Goal: Task Accomplishment & Management: Manage account settings

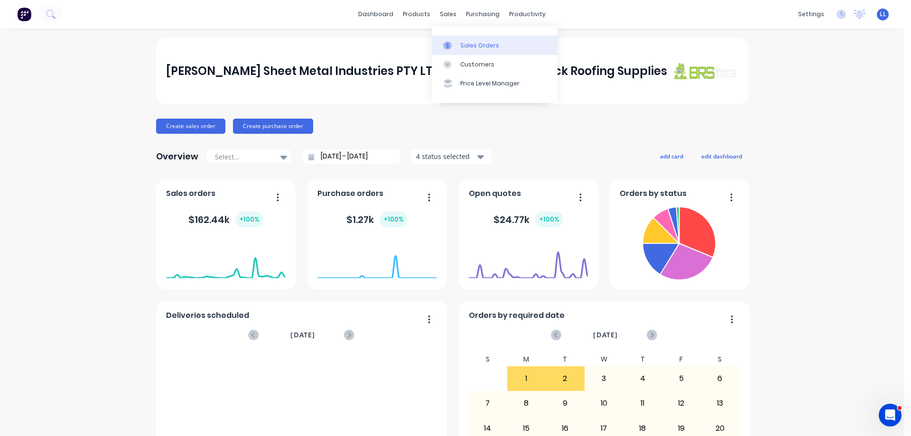
click at [468, 42] on div "Sales Orders" at bounding box center [479, 45] width 39 height 9
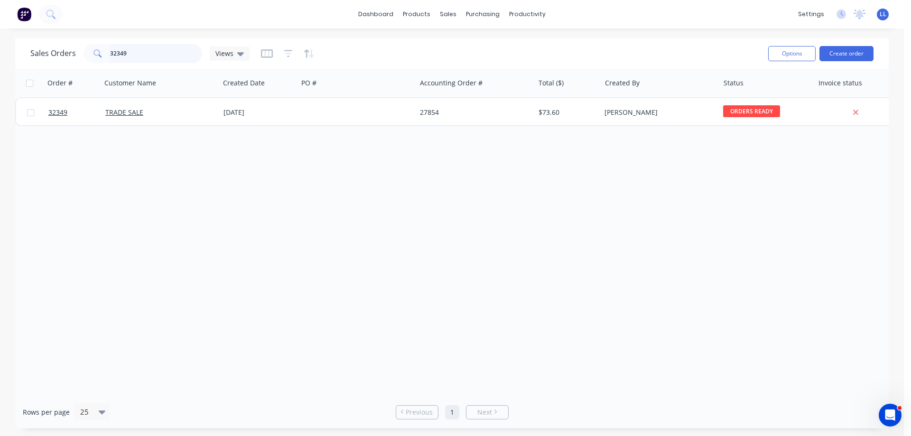
click at [91, 55] on div "32349" at bounding box center [142, 53] width 119 height 19
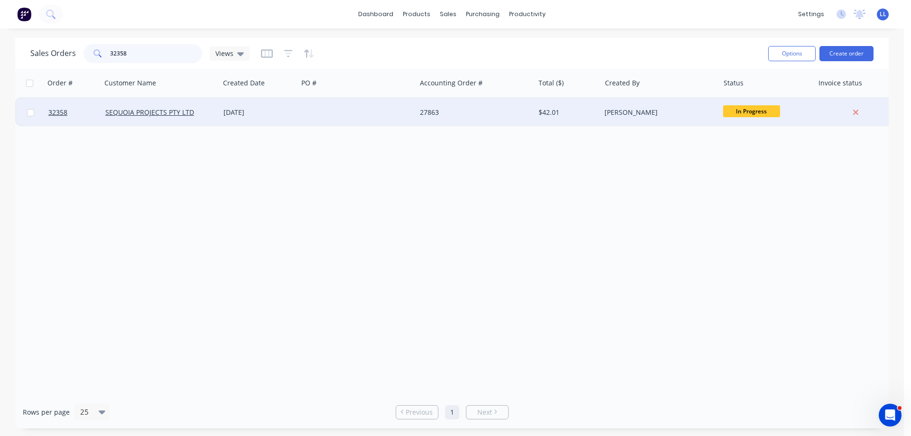
type input "32358"
click at [374, 112] on div at bounding box center [357, 112] width 118 height 28
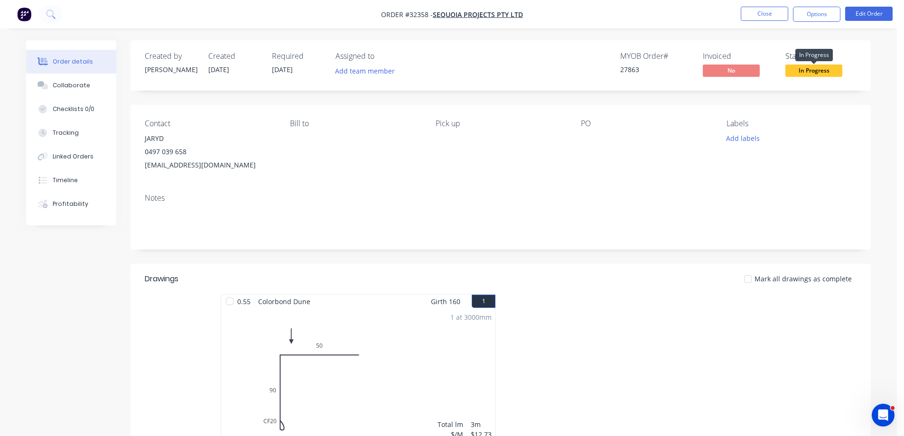
click at [805, 69] on span "In Progress" at bounding box center [813, 71] width 57 height 12
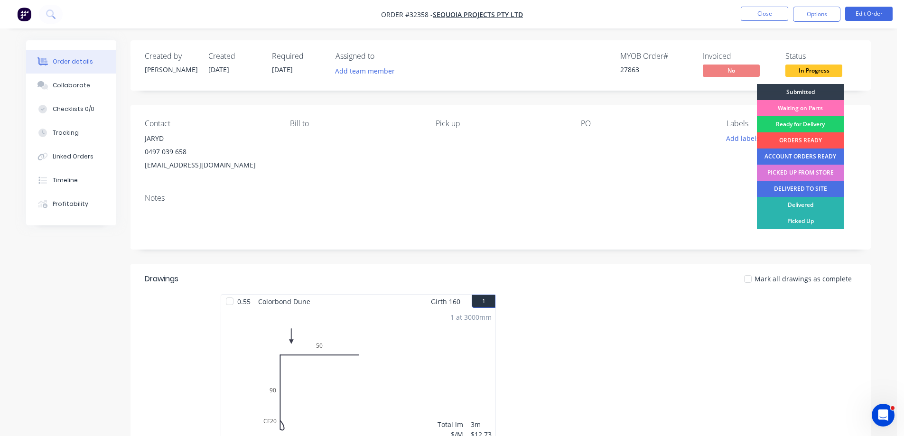
drag, startPoint x: 811, startPoint y: 139, endPoint x: 812, endPoint y: 111, distance: 27.5
click at [811, 137] on div "ORDERS READY" at bounding box center [800, 140] width 87 height 16
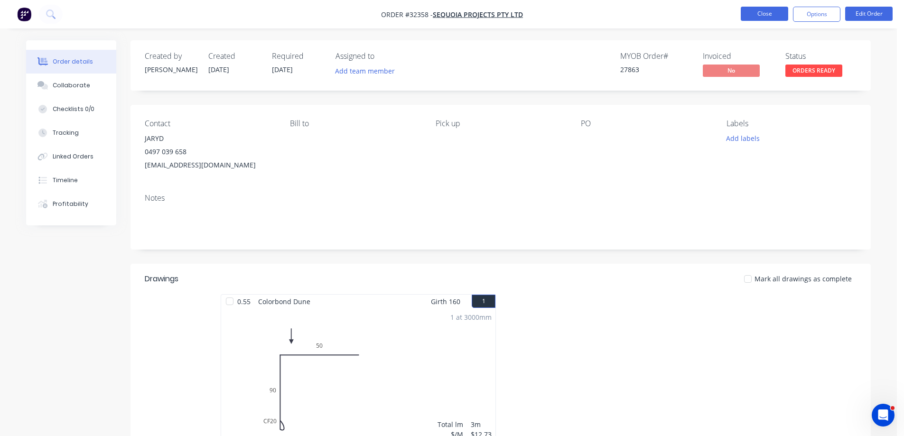
click at [773, 16] on button "Close" at bounding box center [763, 14] width 47 height 14
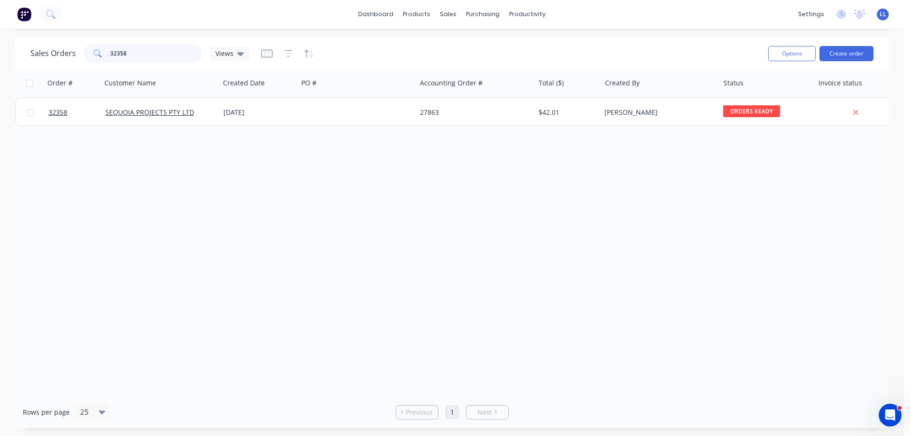
drag, startPoint x: 135, startPoint y: 51, endPoint x: 74, endPoint y: 53, distance: 61.7
click at [76, 51] on div "Sales Orders 32358 Views" at bounding box center [139, 53] width 219 height 19
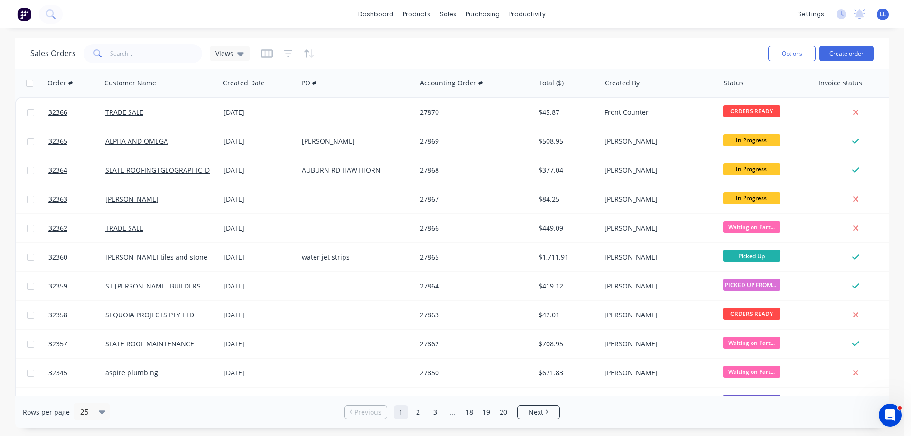
click at [30, 13] on img at bounding box center [24, 14] width 14 height 14
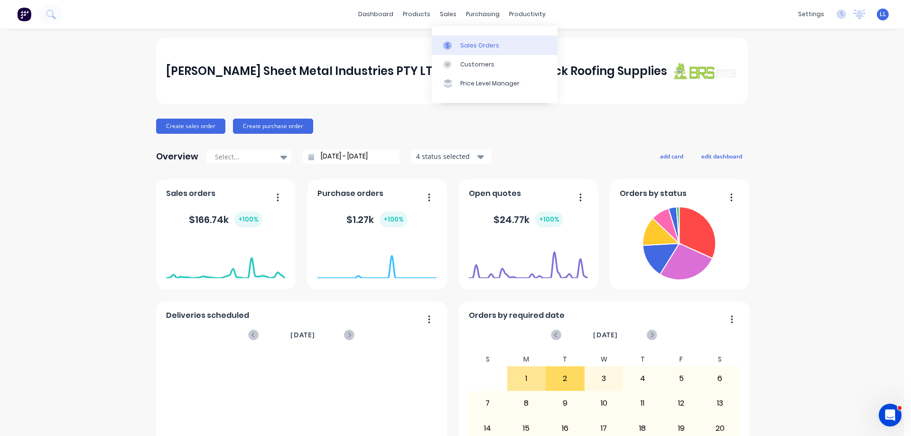
click at [458, 44] on link "Sales Orders" at bounding box center [495, 45] width 126 height 19
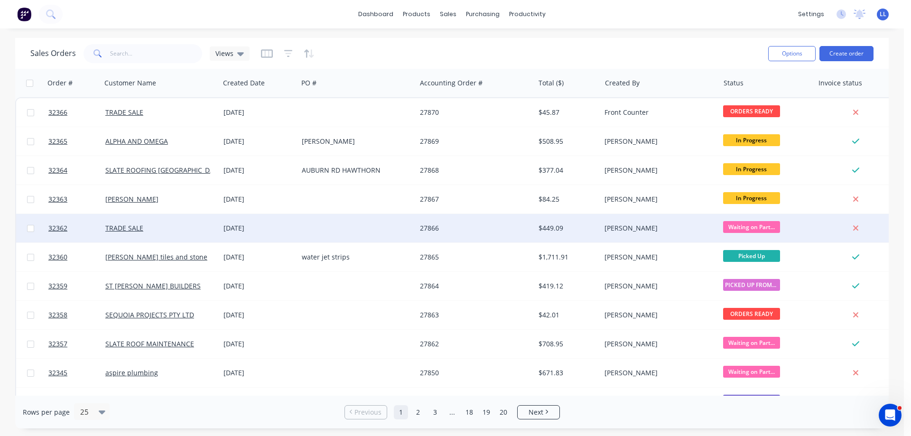
click at [374, 228] on div at bounding box center [357, 228] width 118 height 28
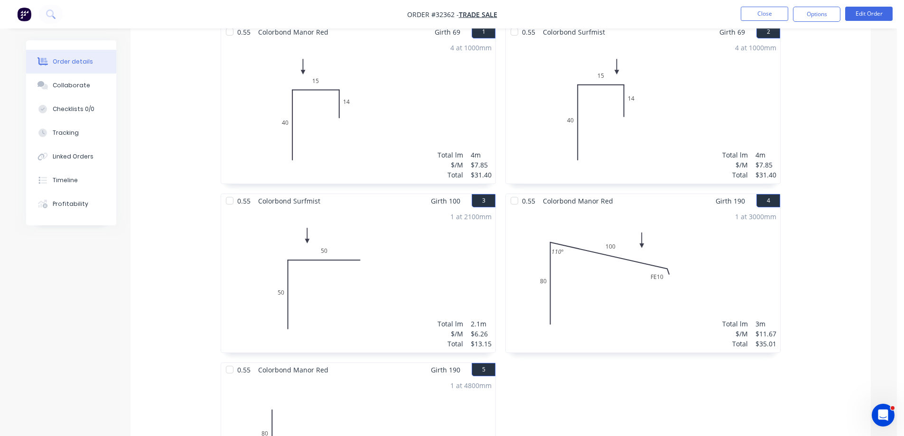
scroll to position [237, 0]
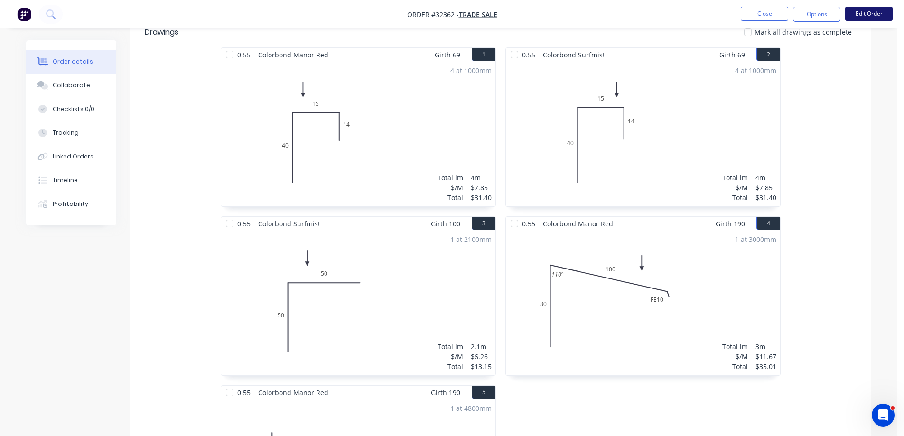
click at [870, 12] on button "Edit Order" at bounding box center [868, 14] width 47 height 14
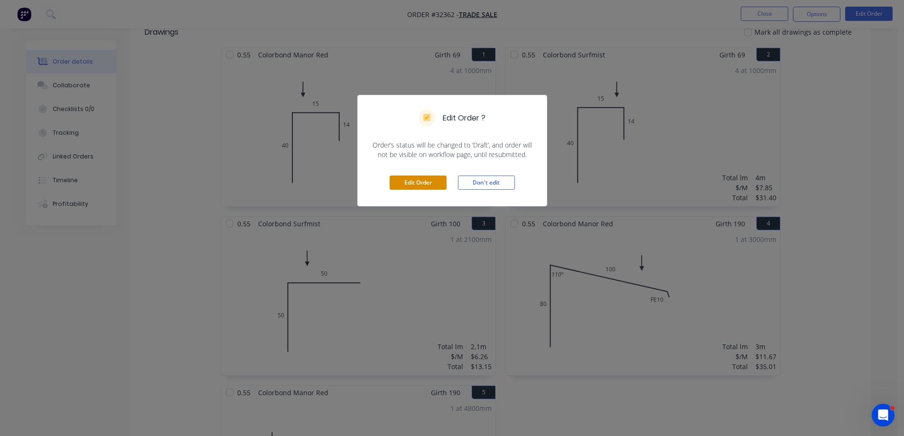
click at [425, 183] on button "Edit Order" at bounding box center [417, 183] width 57 height 14
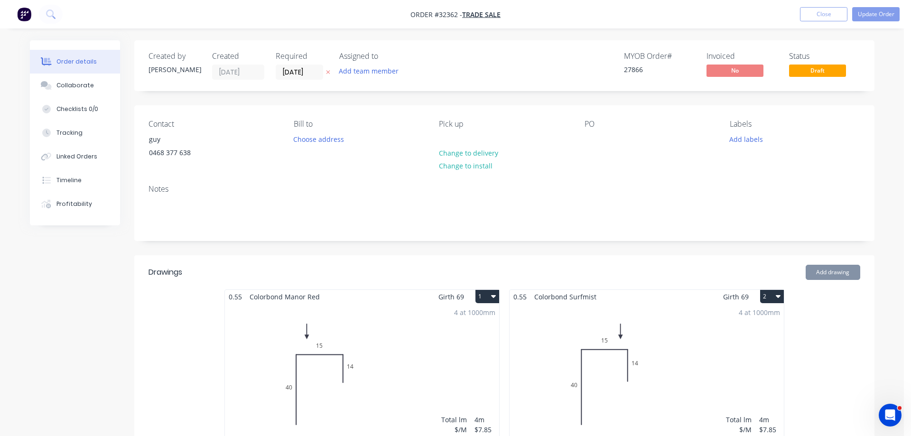
type input "$6.50"
type input "$52.00"
type input "$7.50"
type input "$30.00"
type input "$2.50"
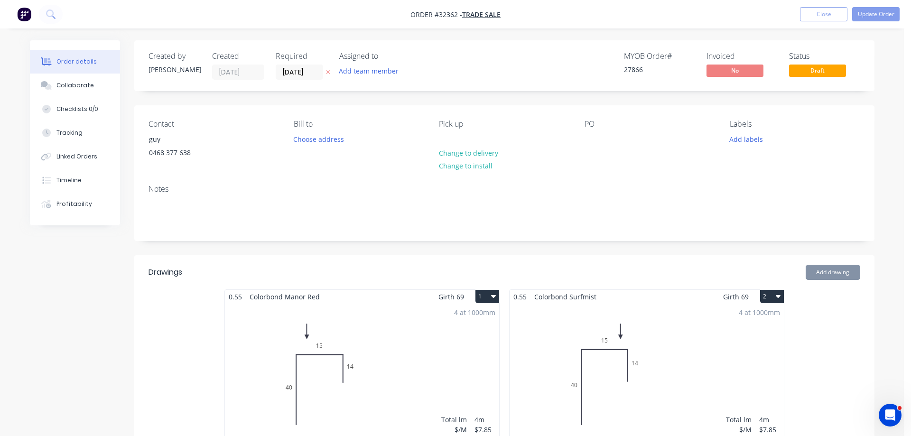
type input "$5.00"
type input "$48.90"
type input "$13.51"
type input "$105.38"
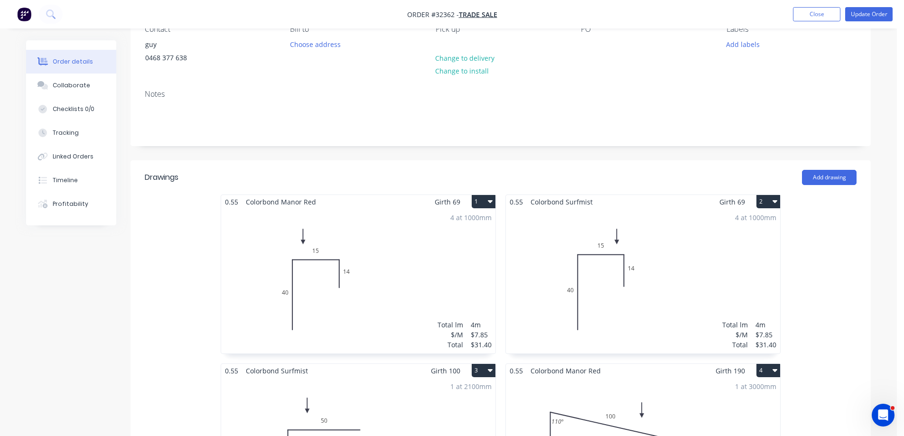
click at [392, 253] on div "4 at 1000mm Total lm $/M Total 4m $7.85 $31.40" at bounding box center [358, 281] width 274 height 145
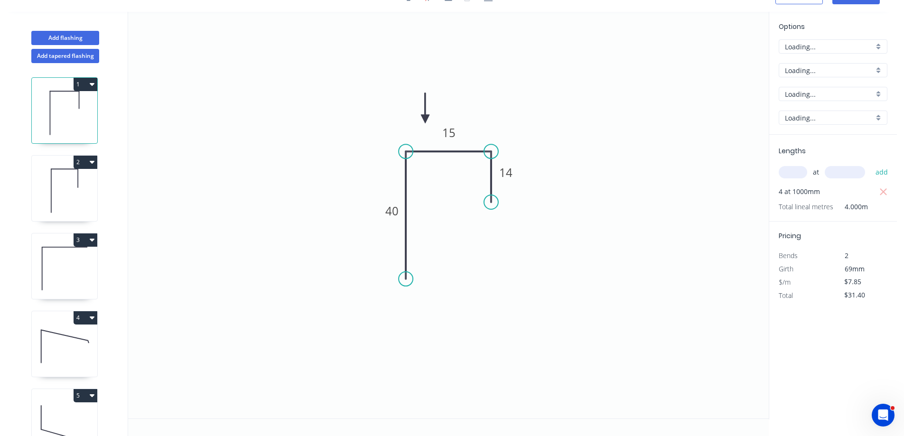
scroll to position [18, 0]
click at [831, 95] on input "Manor Red" at bounding box center [829, 94] width 89 height 10
click at [819, 110] on div "Pale Eucalypt" at bounding box center [833, 112] width 108 height 17
type input "Pale Eucalypt"
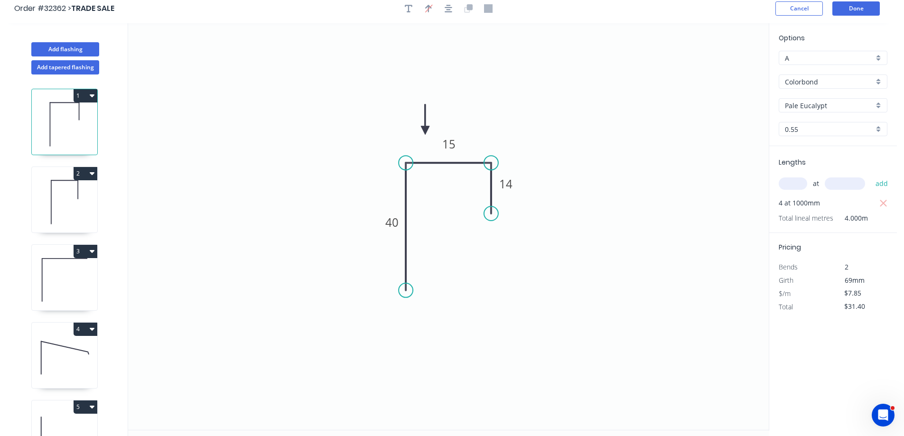
scroll to position [0, 0]
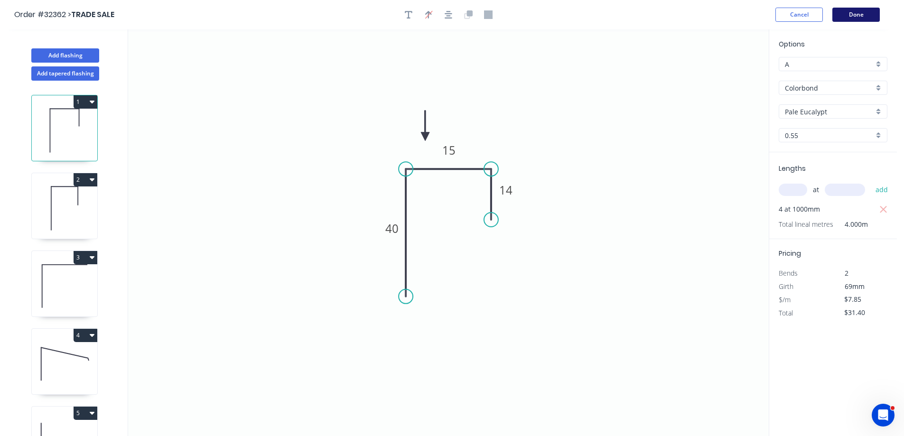
click at [851, 12] on button "Done" at bounding box center [855, 15] width 47 height 14
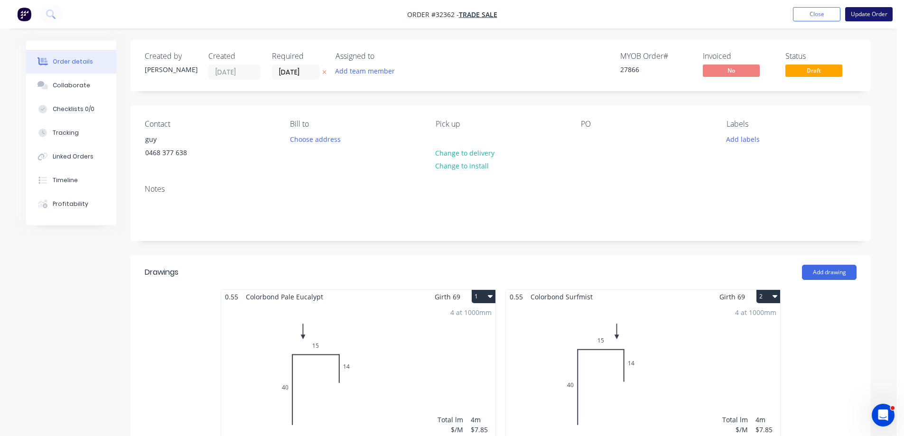
click at [868, 15] on button "Update Order" at bounding box center [868, 14] width 47 height 14
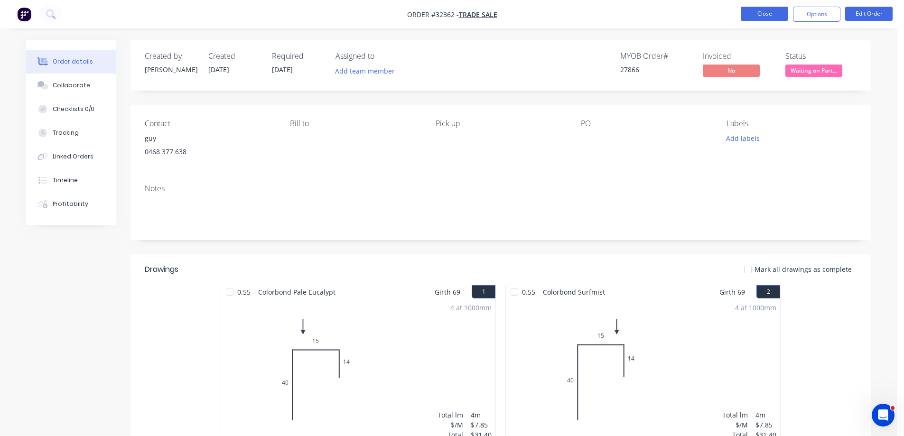
click at [773, 18] on button "Close" at bounding box center [763, 14] width 47 height 14
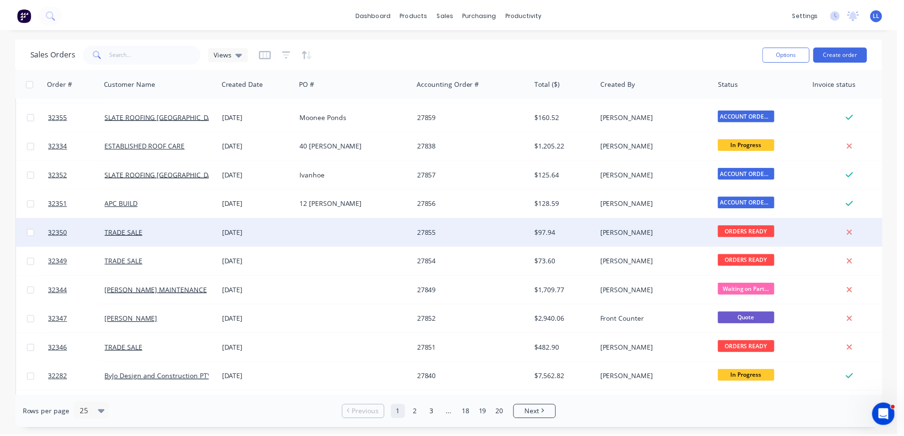
scroll to position [430, 0]
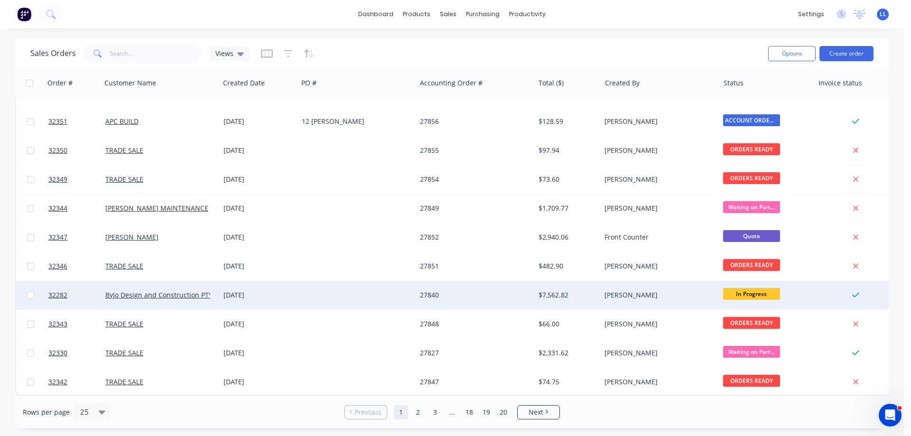
click at [393, 290] on div at bounding box center [357, 295] width 118 height 28
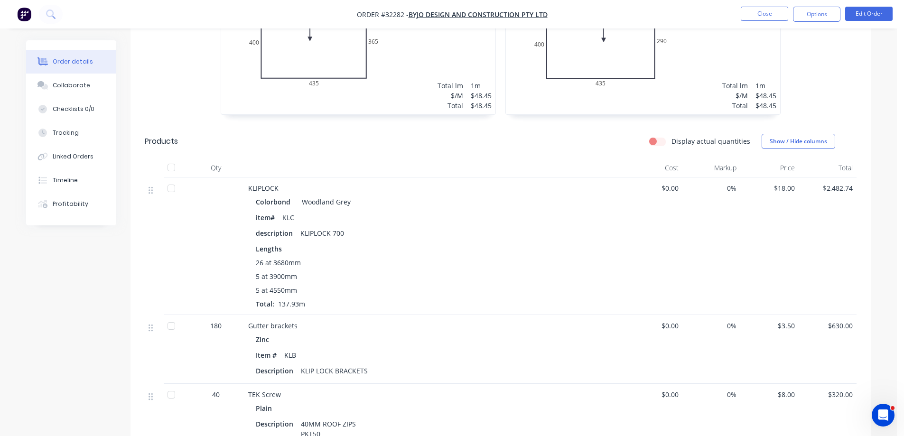
scroll to position [1613, 0]
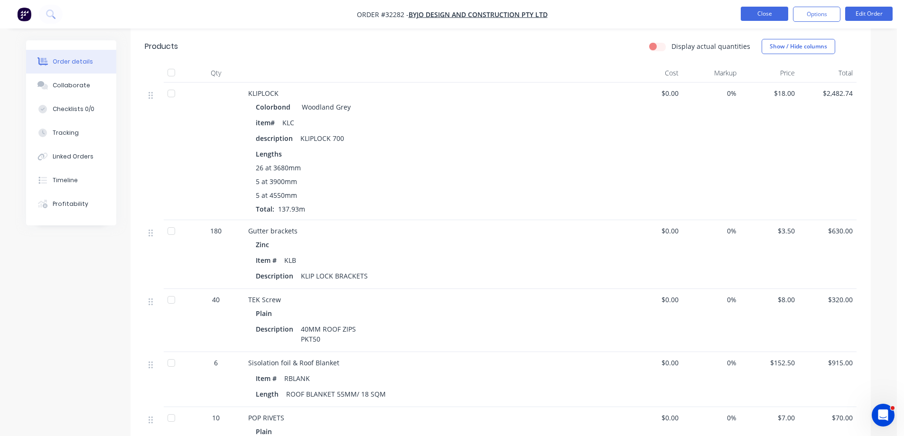
click at [757, 9] on button "Close" at bounding box center [763, 14] width 47 height 14
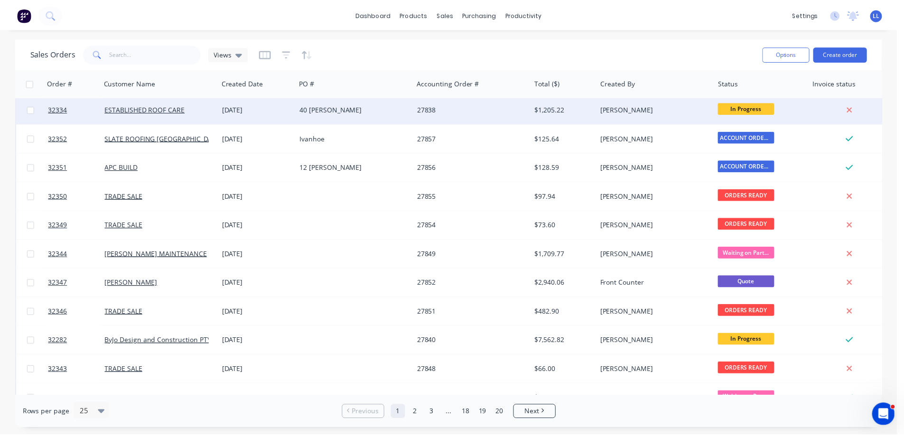
scroll to position [427, 0]
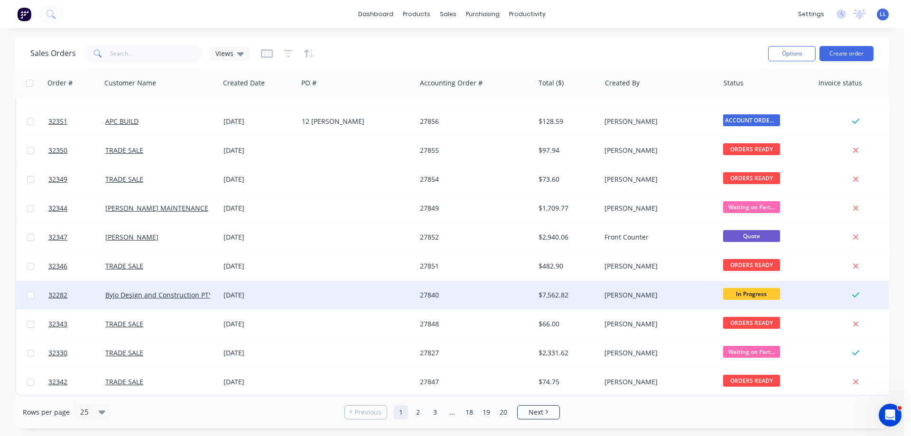
click at [284, 298] on div "[DATE]" at bounding box center [259, 295] width 78 height 28
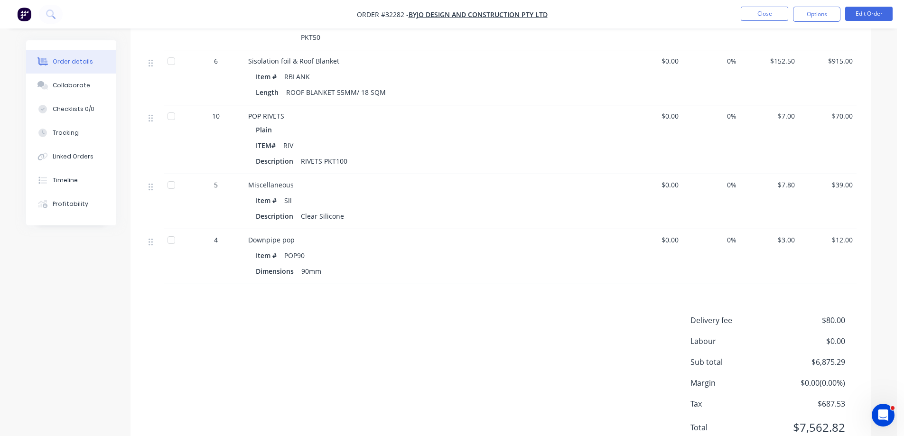
scroll to position [1952, 0]
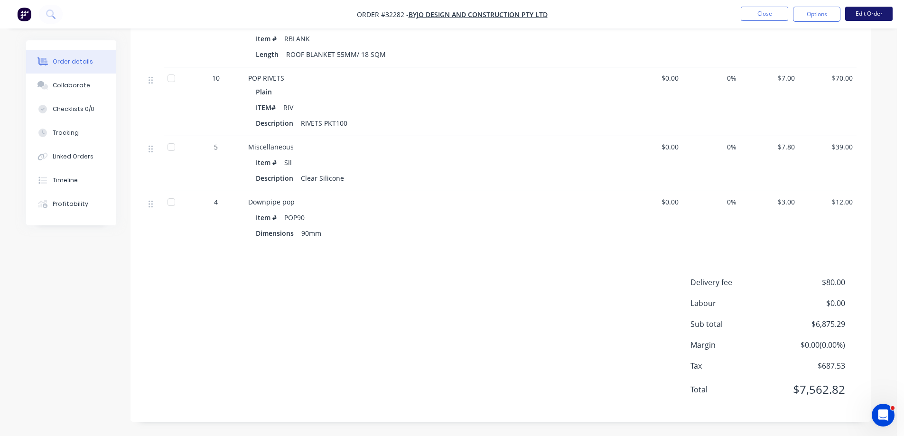
click at [875, 14] on button "Edit Order" at bounding box center [868, 14] width 47 height 14
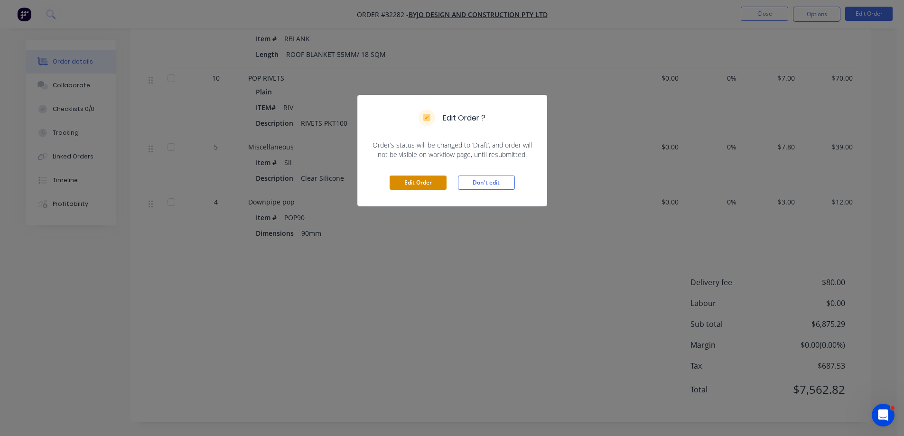
click at [430, 188] on button "Edit Order" at bounding box center [417, 183] width 57 height 14
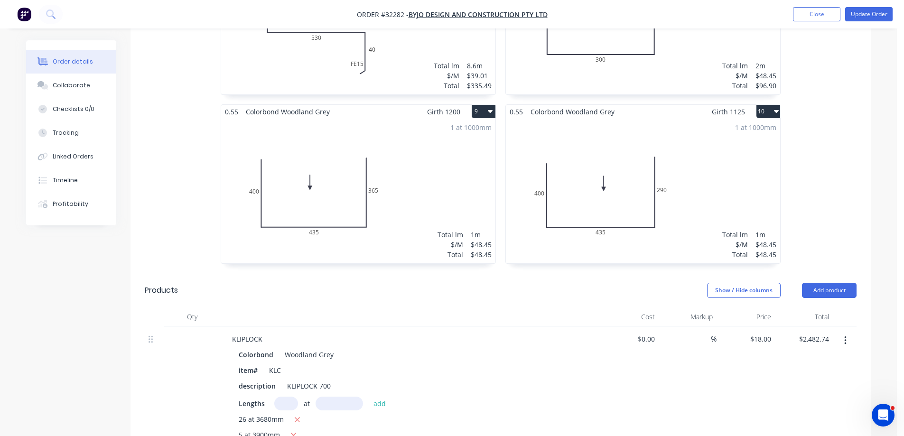
scroll to position [1565, 0]
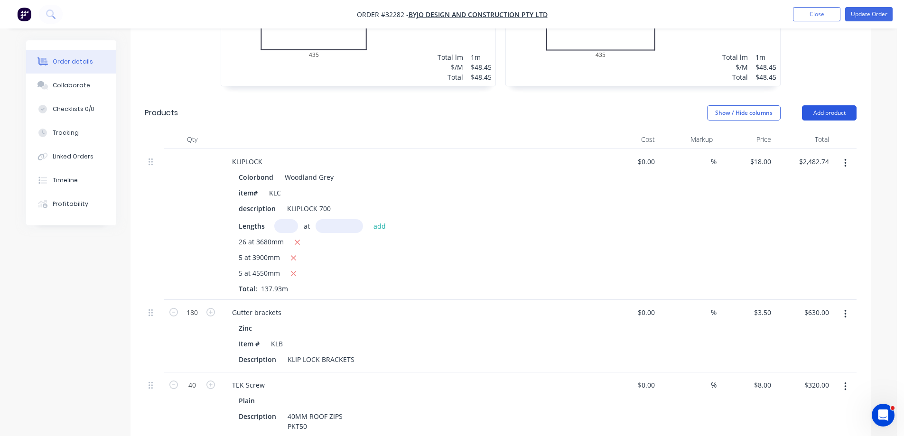
click at [827, 105] on button "Add product" at bounding box center [829, 112] width 55 height 15
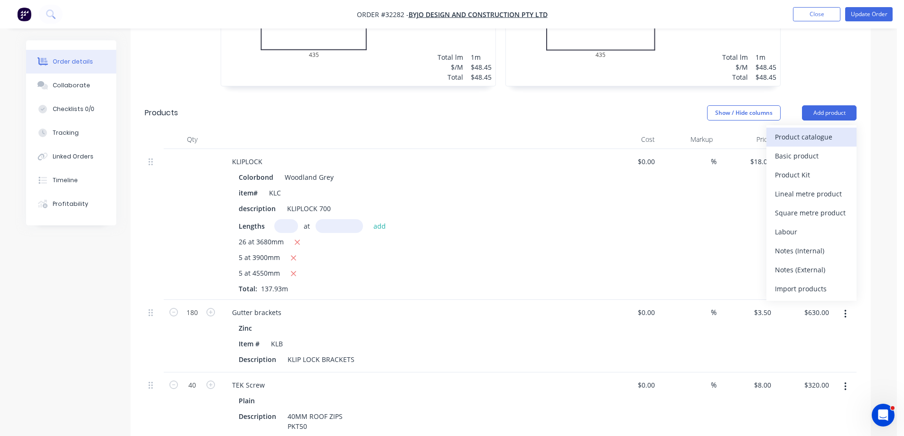
click at [804, 130] on div "Product catalogue" at bounding box center [811, 137] width 73 height 14
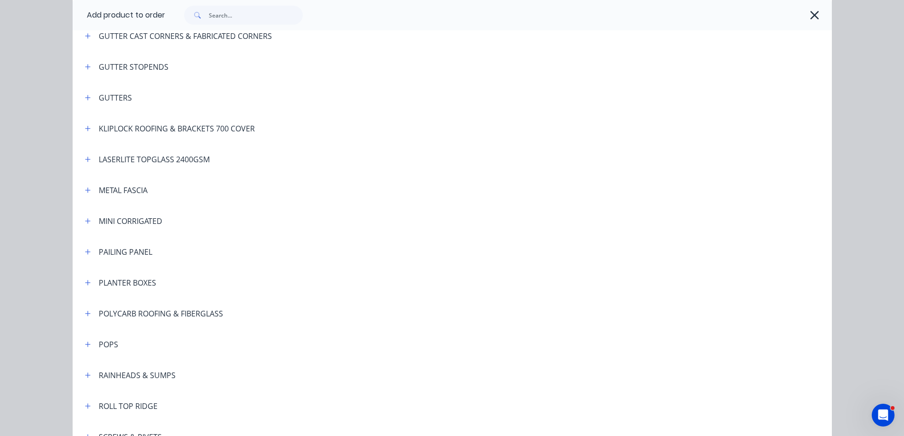
scroll to position [427, 0]
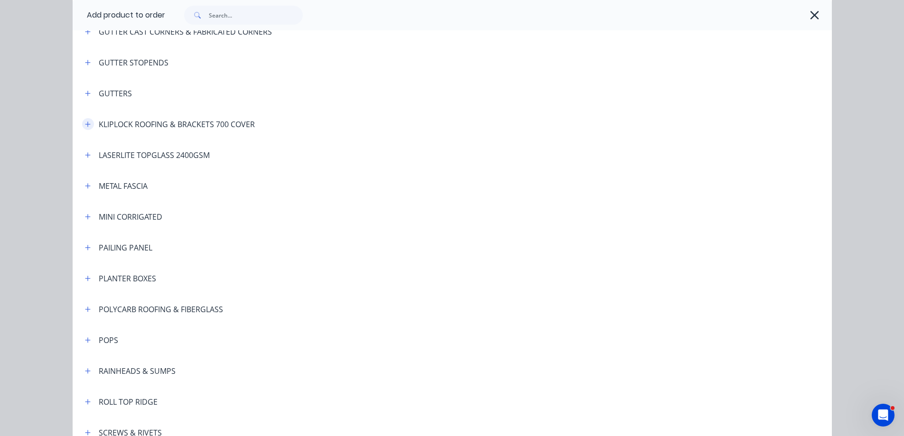
click at [85, 124] on icon "button" at bounding box center [87, 123] width 5 height 5
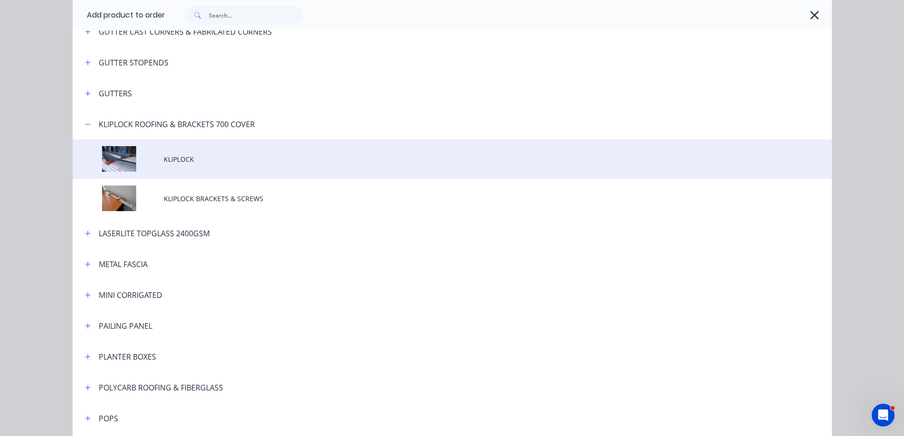
click at [219, 156] on span "KLIPLOCK" at bounding box center [431, 159] width 534 height 10
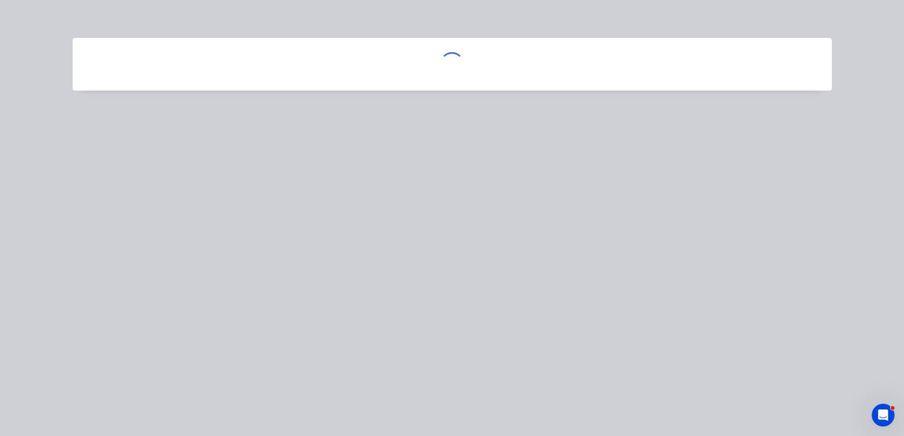
scroll to position [0, 0]
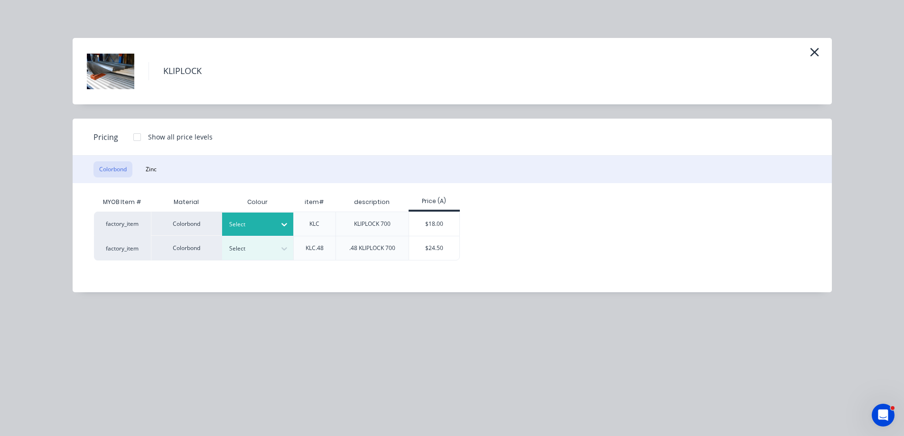
click at [271, 222] on div at bounding box center [250, 224] width 43 height 10
type input "iron"
click at [428, 220] on div "$18.00" at bounding box center [434, 224] width 51 height 24
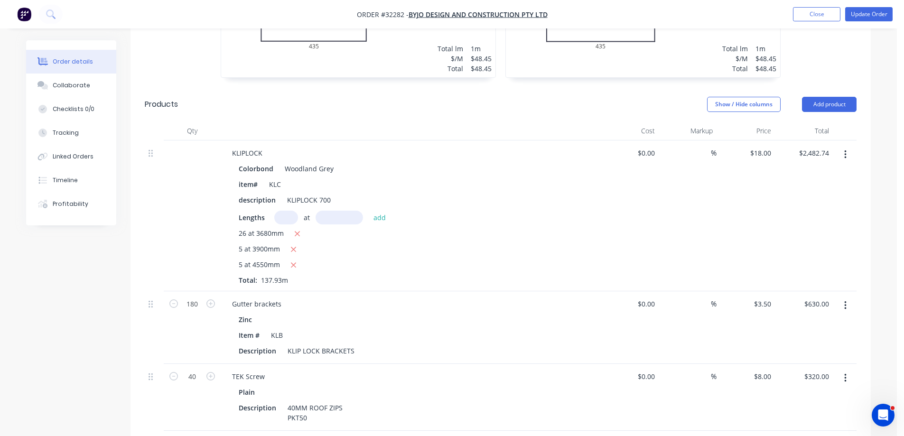
scroll to position [1565, 0]
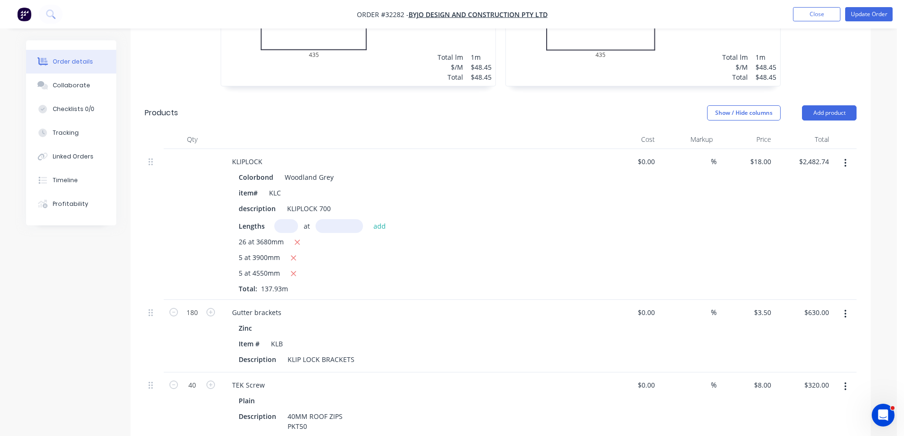
click at [283, 219] on input "text" at bounding box center [286, 226] width 24 height 14
type input "2"
type input "10"
type input "2100"
click at [369, 219] on button "add" at bounding box center [380, 225] width 22 height 13
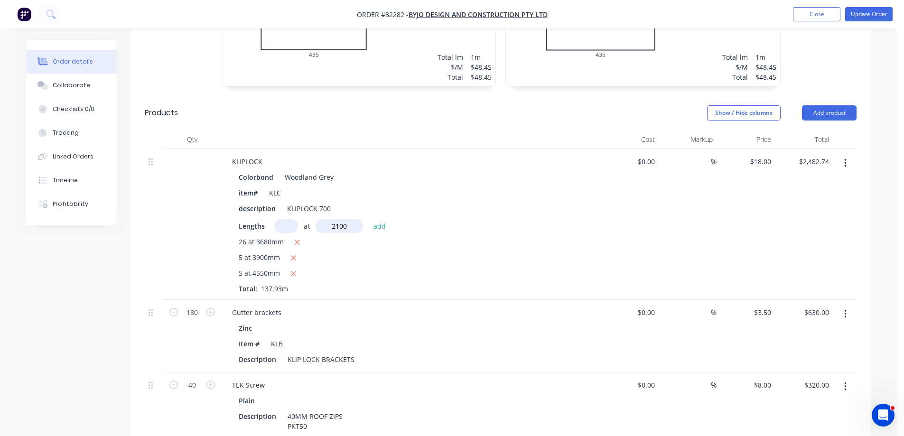
type input "$2,860.74"
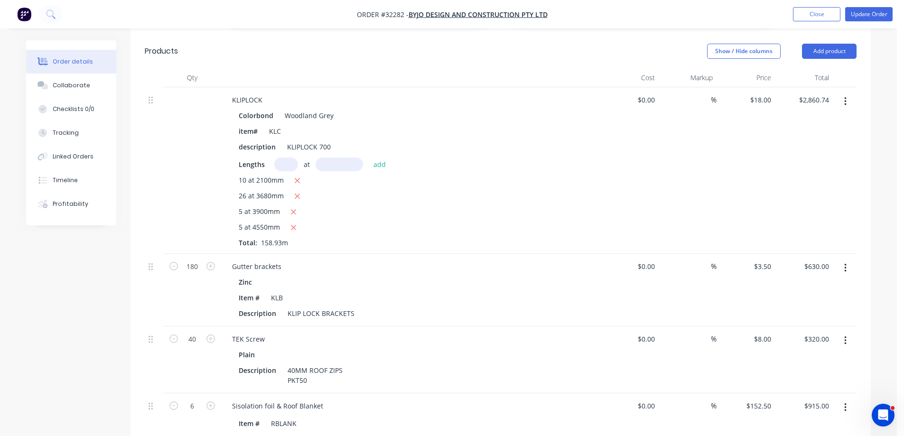
scroll to position [1660, 0]
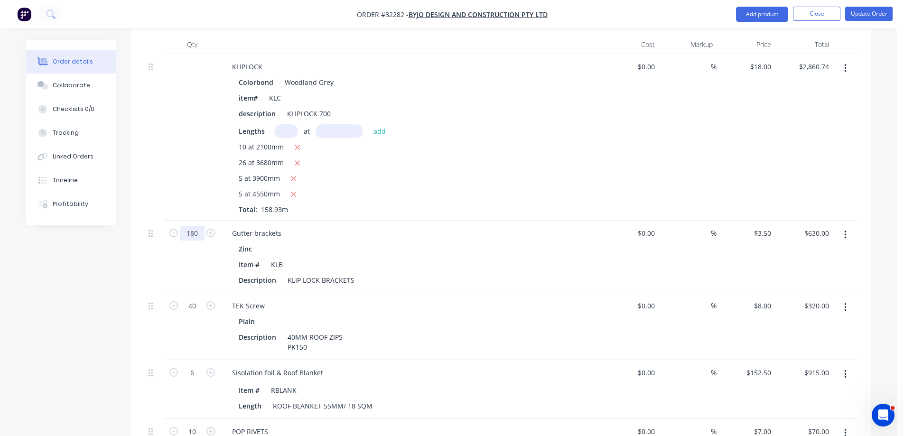
click at [196, 226] on input "180" at bounding box center [192, 233] width 25 height 14
type input "205"
type input "$717.50"
click at [194, 262] on div "205" at bounding box center [192, 257] width 57 height 73
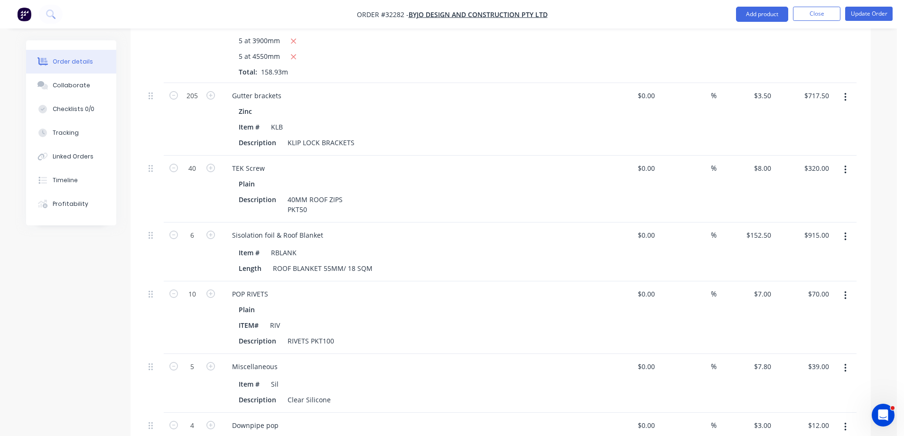
scroll to position [1802, 0]
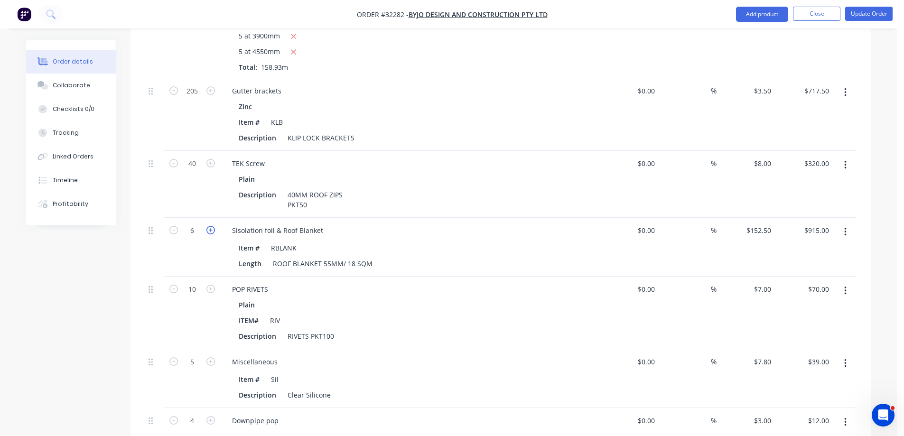
click at [212, 226] on icon "button" at bounding box center [210, 230] width 9 height 9
type input "7"
type input "$1,067.50"
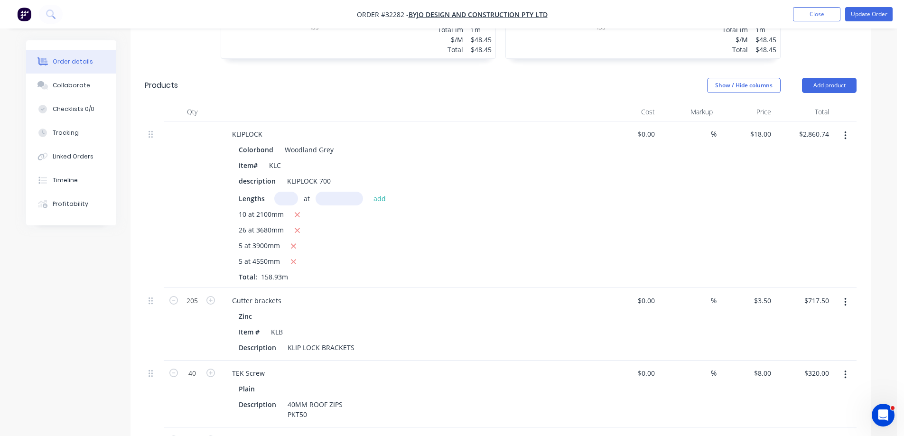
scroll to position [1376, 0]
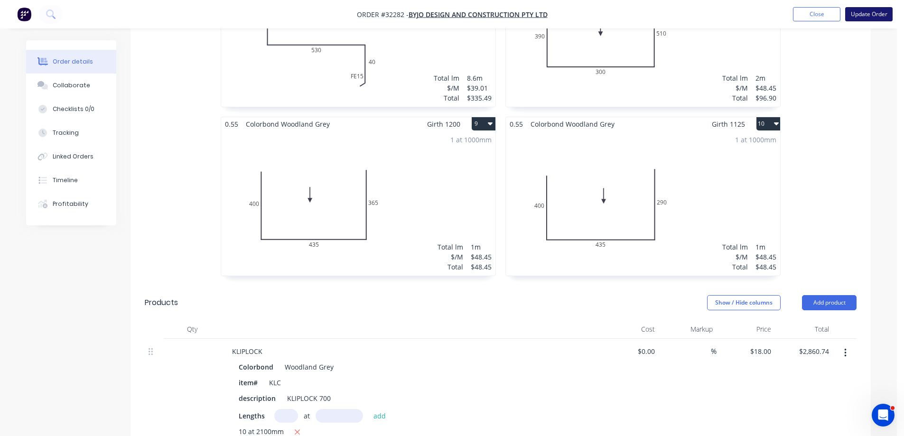
click at [873, 12] on button "Update Order" at bounding box center [868, 14] width 47 height 14
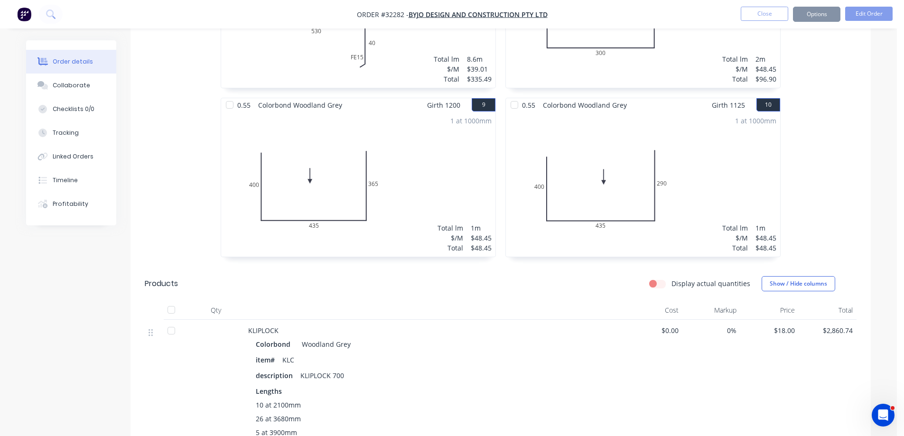
scroll to position [0, 0]
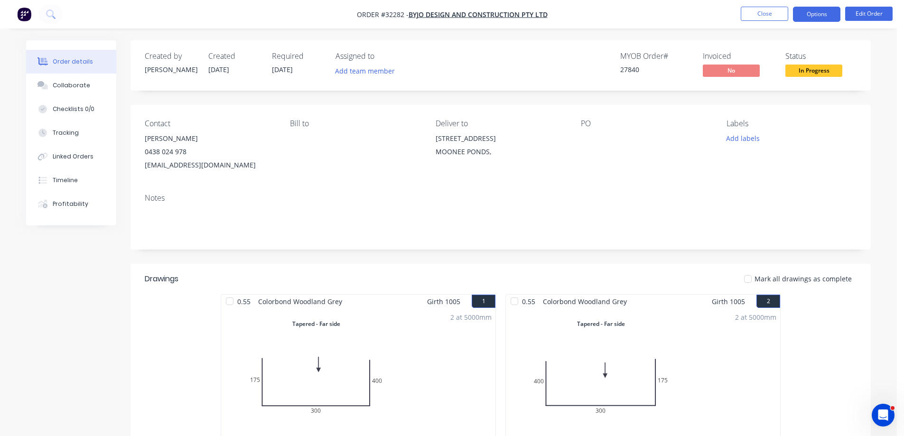
click at [810, 15] on button "Options" at bounding box center [816, 14] width 47 height 15
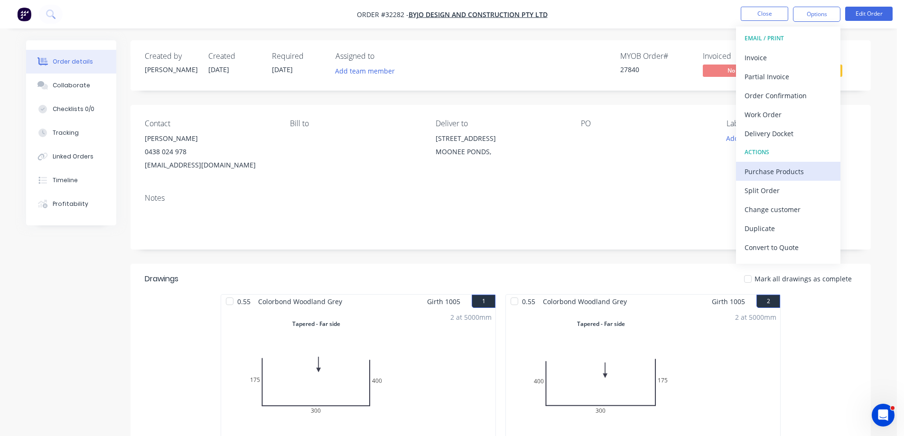
click at [761, 173] on div "Purchase Products" at bounding box center [787, 172] width 87 height 14
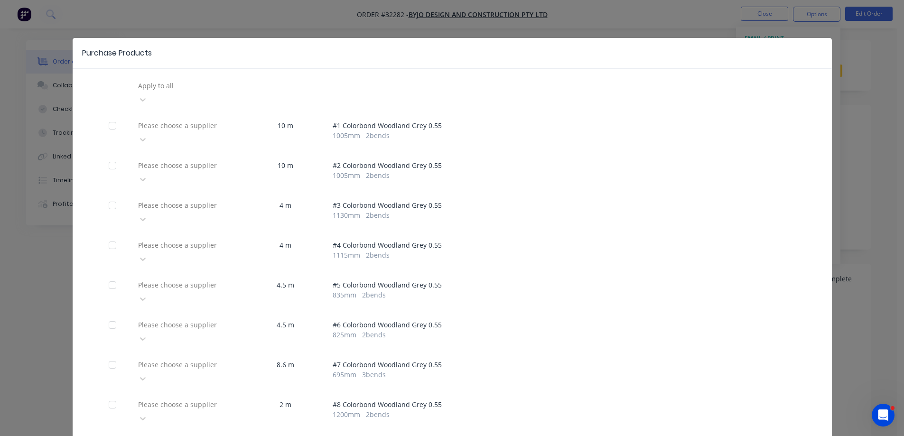
click at [532, 18] on div "Purchase Products Apply to all Please choose a supplier 10 m # 1 Colorbond Wood…" at bounding box center [452, 218] width 904 height 436
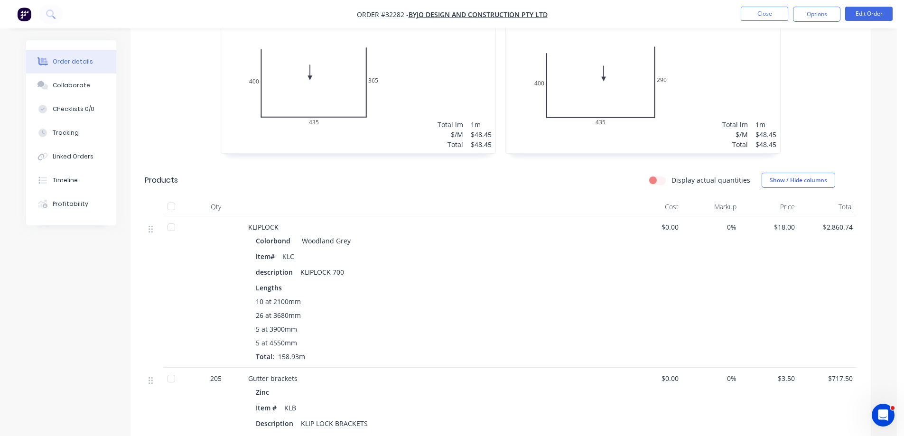
scroll to position [1613, 0]
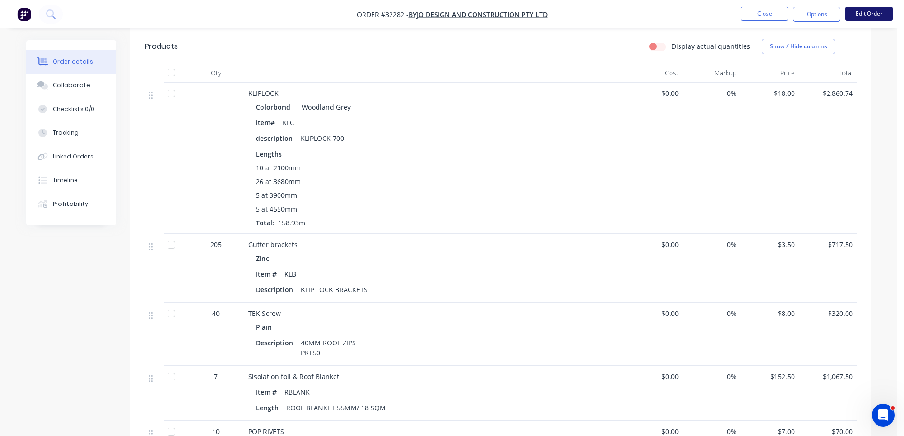
click at [862, 16] on button "Edit Order" at bounding box center [868, 14] width 47 height 14
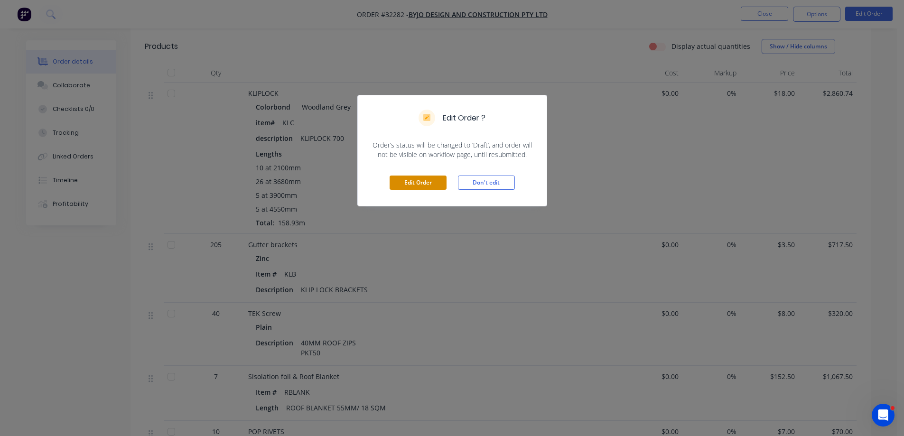
click at [406, 183] on button "Edit Order" at bounding box center [417, 183] width 57 height 14
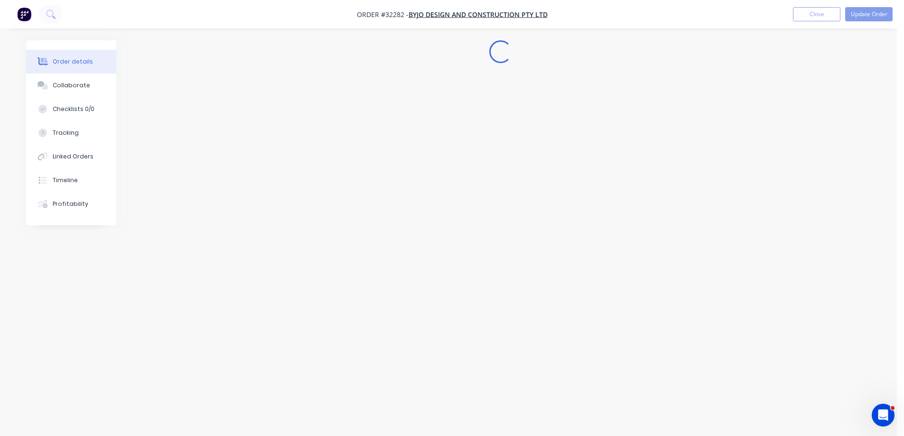
scroll to position [0, 0]
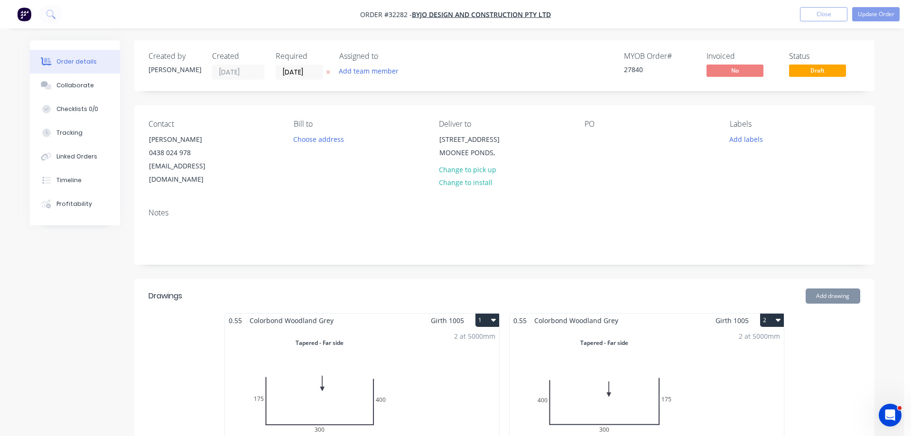
type input "$18.00"
type input "$2,860.74"
type input "$3.50"
type input "$717.50"
type input "$8.00"
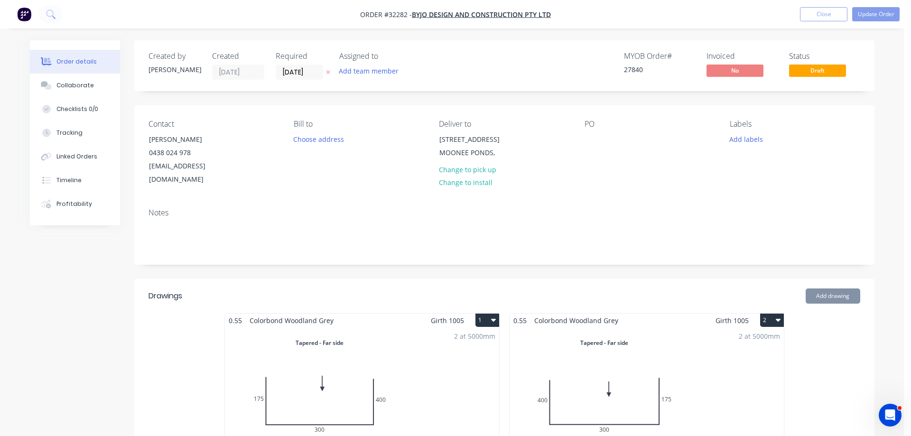
type input "$320.00"
type input "$152.50"
type input "$1,067.50"
type input "$7.00"
type input "$70.00"
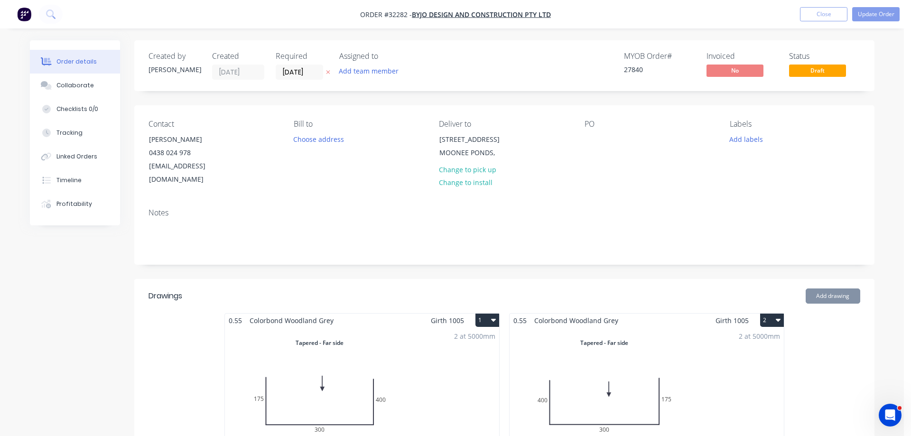
type input "$7.80"
type input "$39.00"
type input "$3.00"
type input "$12.00"
type input "$18.00"
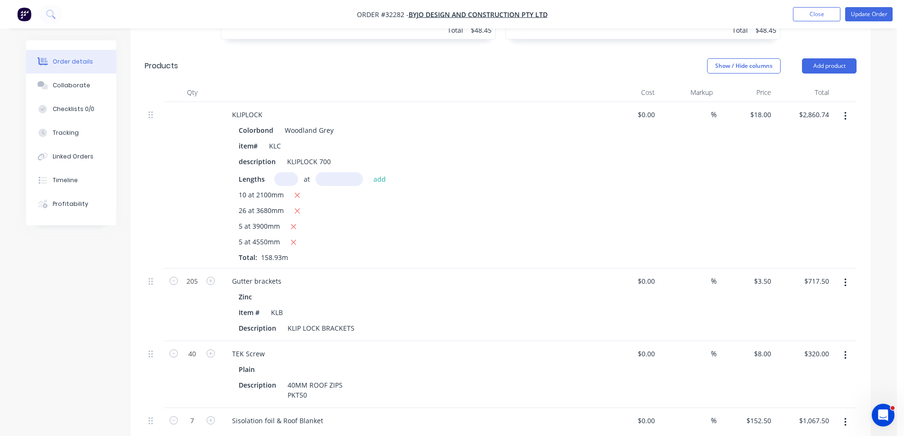
scroll to position [1613, 0]
click at [298, 191] on icon "button" at bounding box center [297, 195] width 6 height 9
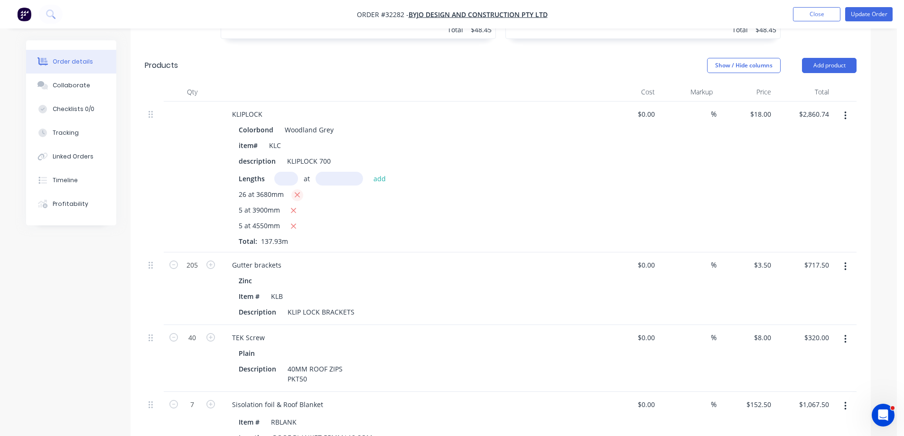
type input "$2,482.74"
click at [821, 58] on button "Add product" at bounding box center [829, 65] width 55 height 15
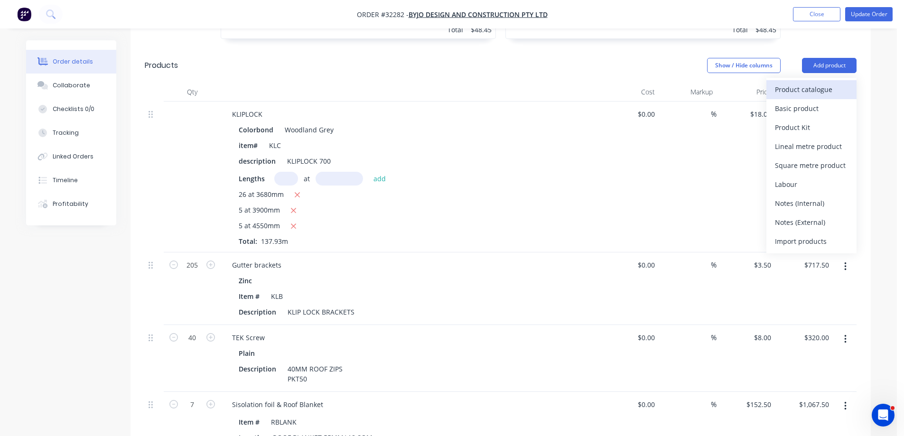
click at [819, 83] on div "Product catalogue" at bounding box center [811, 90] width 73 height 14
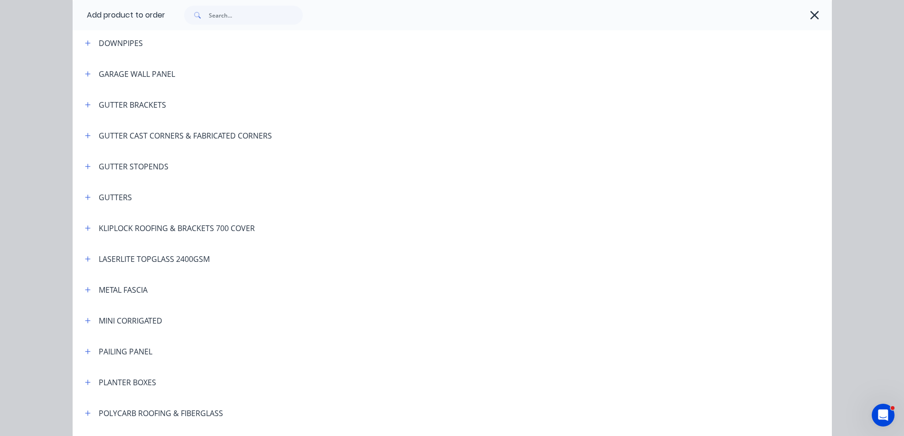
scroll to position [332, 0]
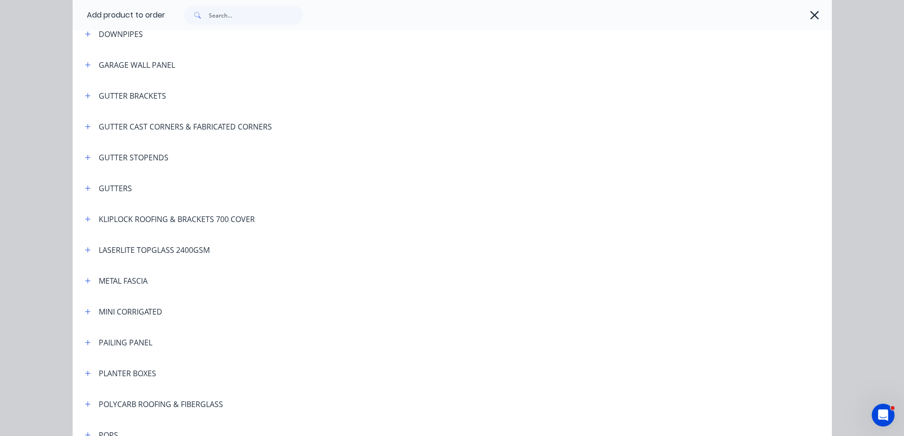
click at [83, 211] on header "KLIPLOCK ROOFING & BRACKETS 700 COVER" at bounding box center [452, 218] width 759 height 31
click at [85, 216] on icon "button" at bounding box center [88, 219] width 6 height 7
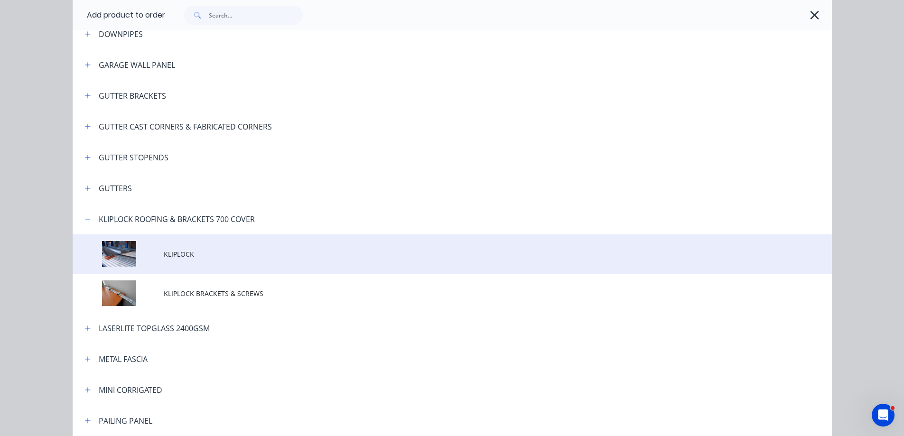
click at [204, 256] on span "KLIPLOCK" at bounding box center [431, 254] width 534 height 10
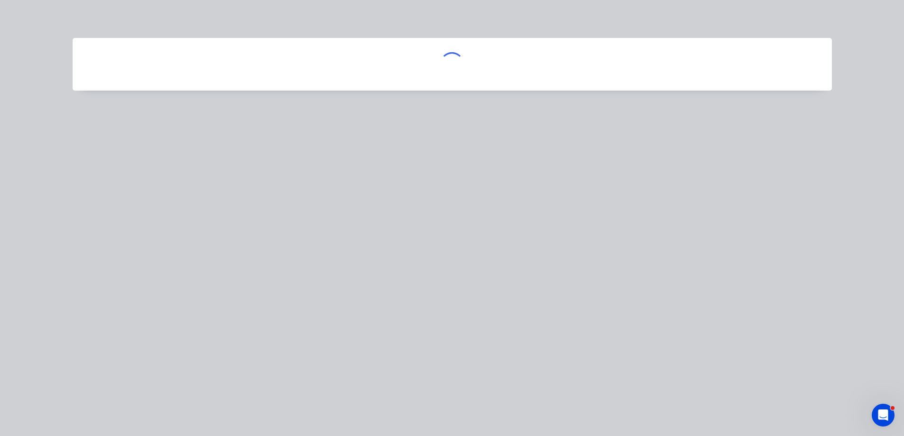
scroll to position [0, 0]
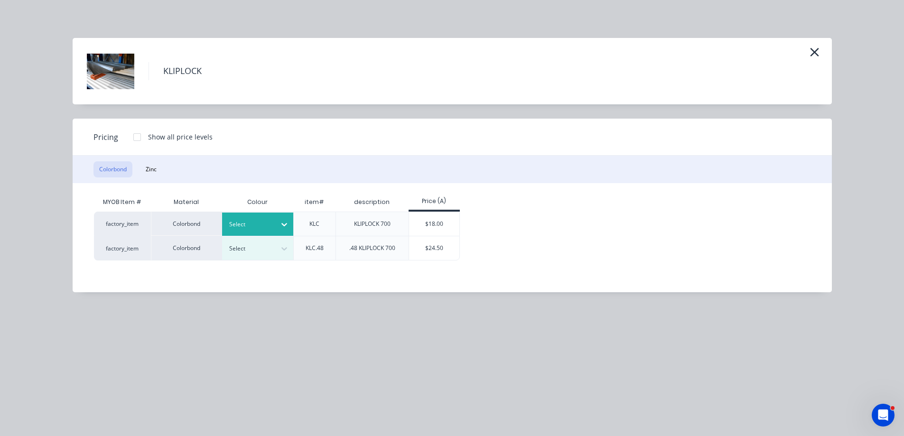
click at [254, 222] on div at bounding box center [250, 224] width 43 height 10
type input "iron"
click at [416, 216] on div "$18.00" at bounding box center [434, 224] width 51 height 24
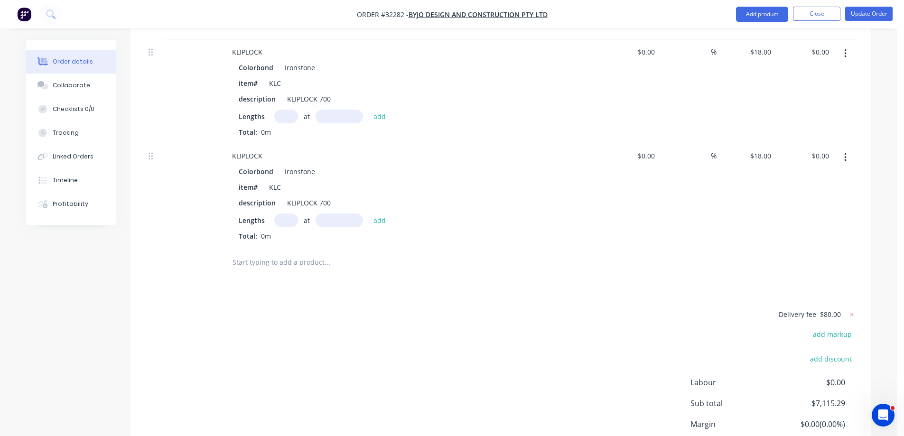
scroll to position [2134, 0]
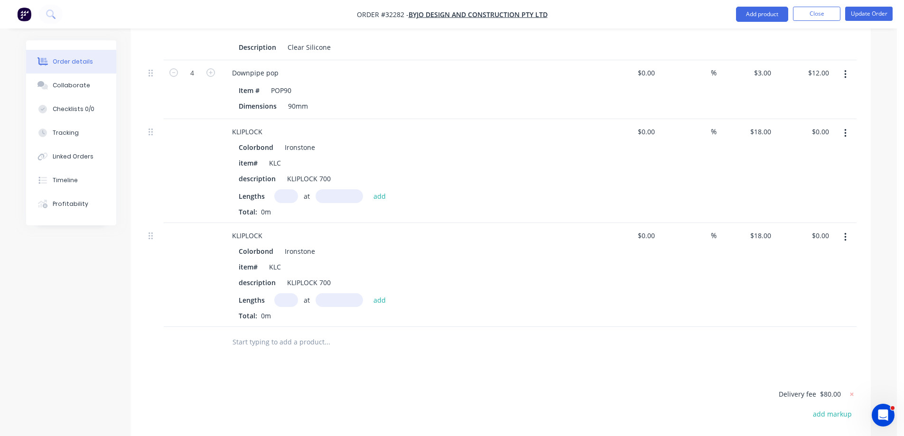
click at [845, 128] on icon "button" at bounding box center [845, 133] width 2 height 10
click at [799, 208] on div "Delete" at bounding box center [811, 215] width 73 height 14
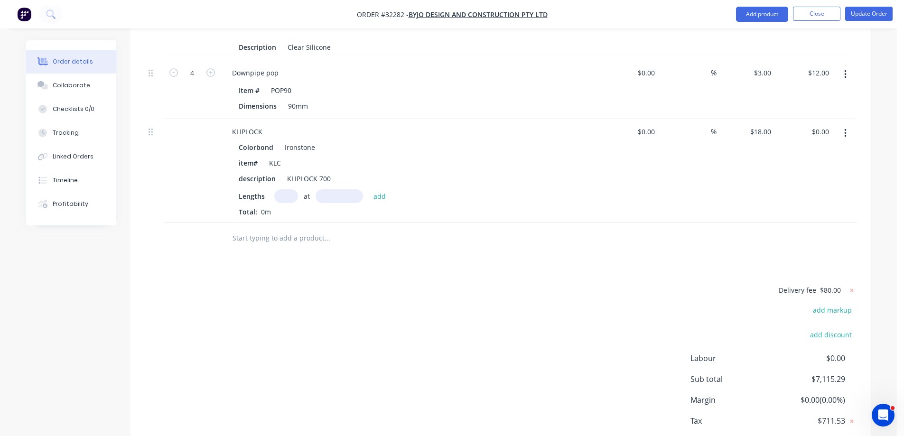
click at [288, 189] on input "text" at bounding box center [286, 196] width 24 height 14
type input "10"
type input "2100"
click at [369, 189] on button "add" at bounding box center [380, 195] width 22 height 13
type input "$378.00"
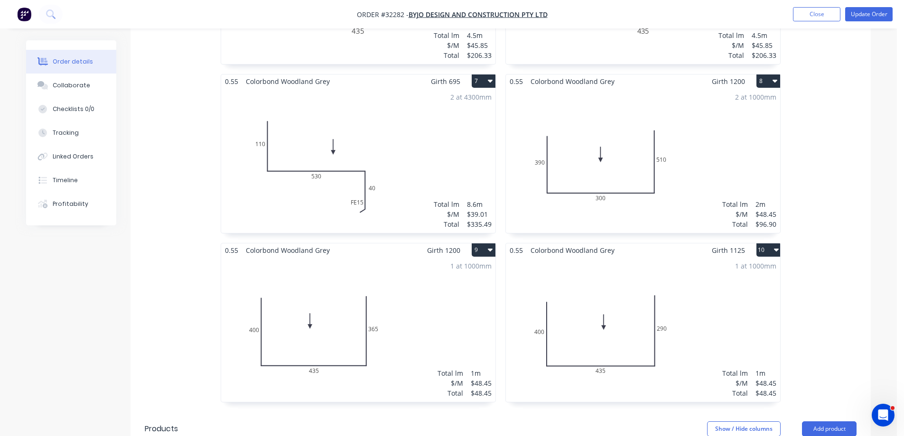
scroll to position [1138, 0]
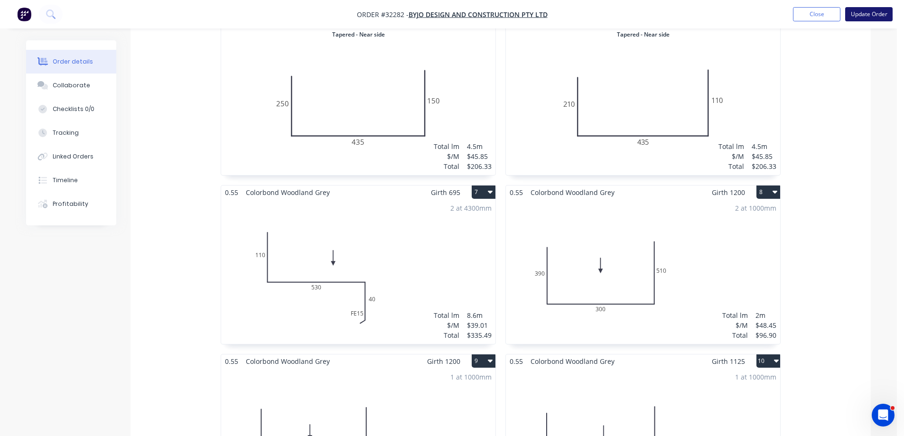
click at [877, 15] on button "Update Order" at bounding box center [868, 14] width 47 height 14
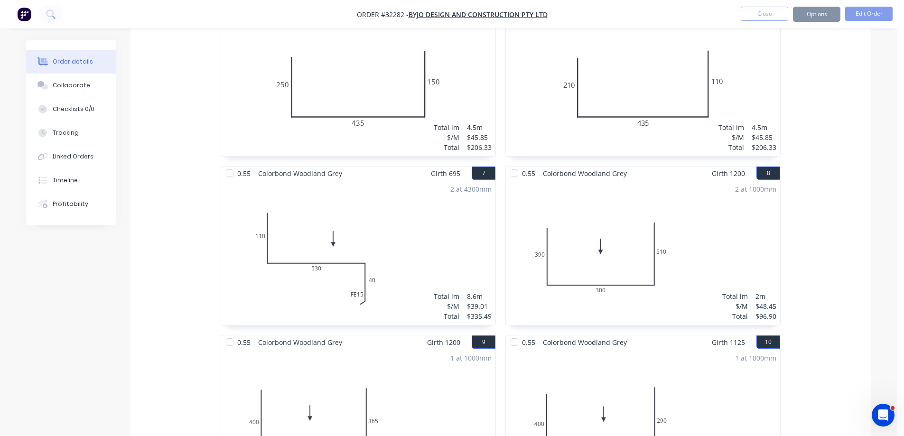
scroll to position [0, 0]
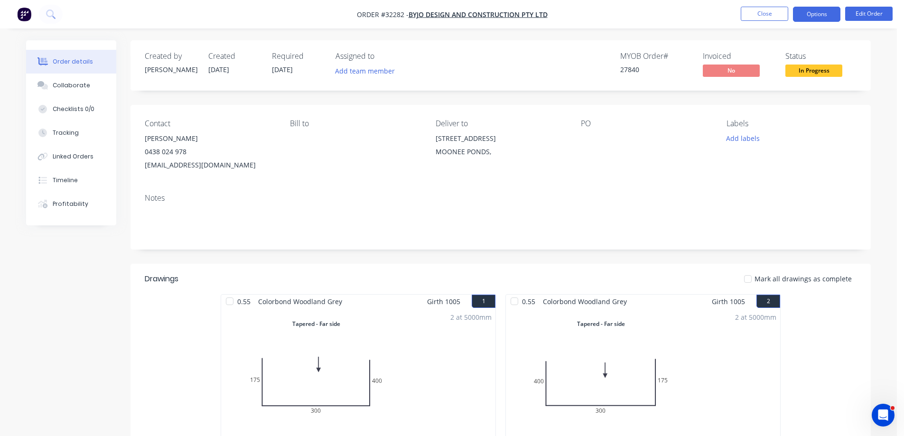
click at [816, 15] on button "Options" at bounding box center [816, 14] width 47 height 15
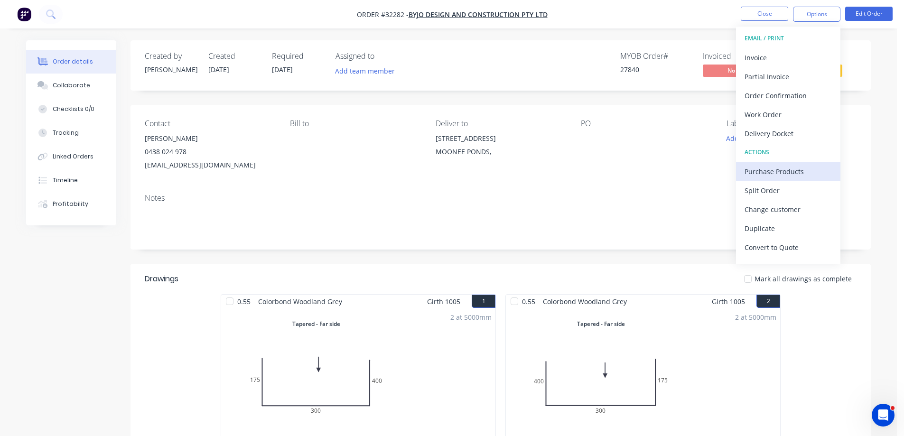
click at [767, 177] on div "Purchase Products" at bounding box center [787, 172] width 87 height 14
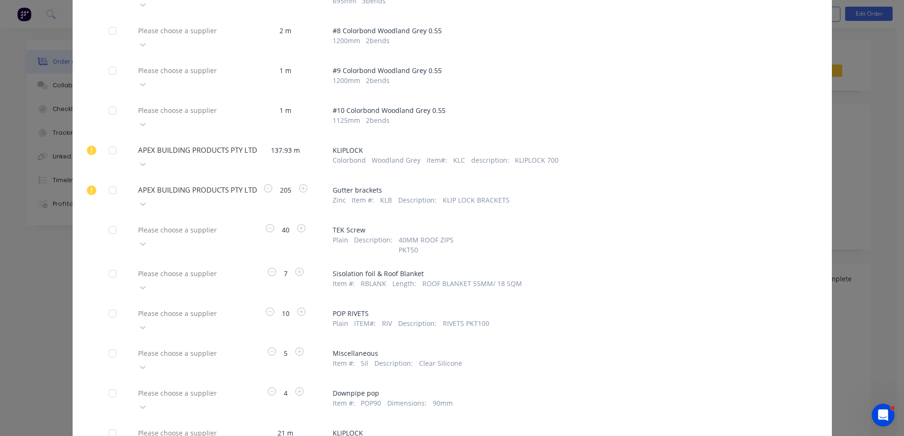
scroll to position [411, 0]
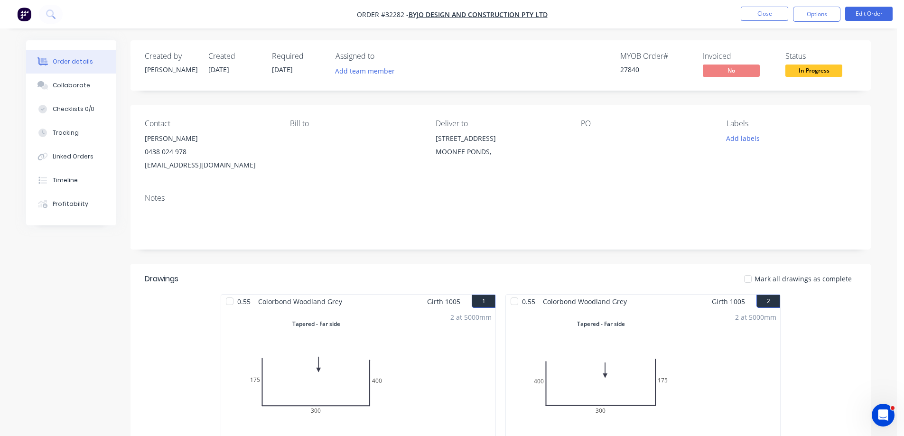
click at [810, 23] on nav "Order #32282 - ByJo Design and Construction PTY LTD Close Options Edit Order" at bounding box center [452, 14] width 904 height 28
click at [810, 18] on button "Options" at bounding box center [816, 14] width 47 height 15
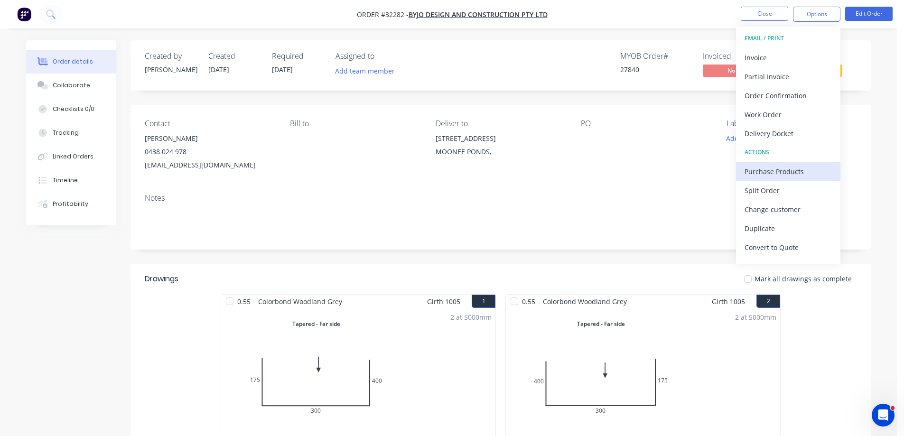
click at [770, 170] on div "Purchase Products" at bounding box center [787, 172] width 87 height 14
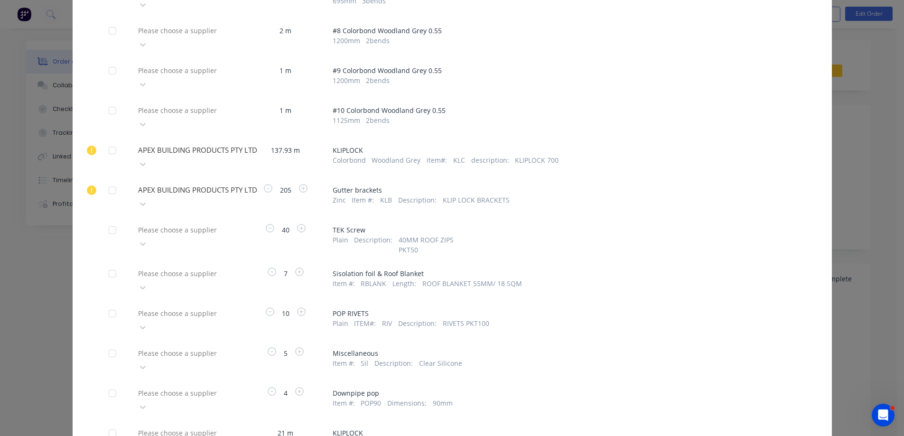
drag, startPoint x: 202, startPoint y: 389, endPoint x: 306, endPoint y: 413, distance: 106.9
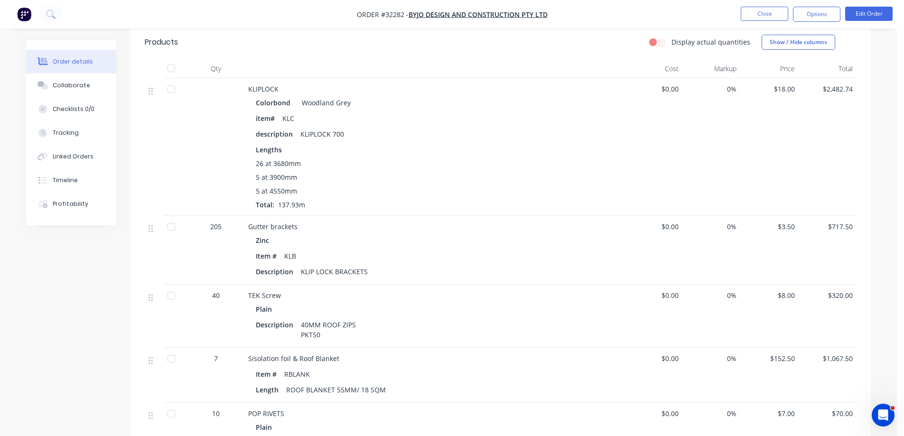
scroll to position [1613, 0]
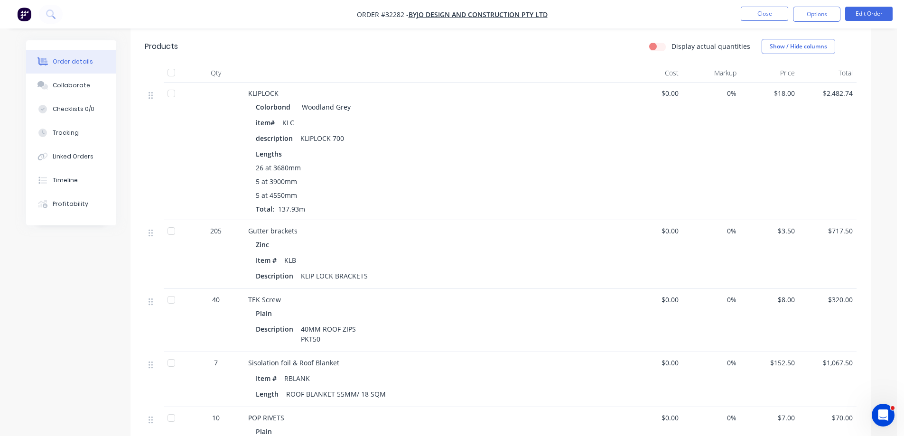
click at [221, 231] on span "205" at bounding box center [215, 231] width 11 height 10
drag, startPoint x: 221, startPoint y: 231, endPoint x: 214, endPoint y: 231, distance: 7.1
click at [214, 231] on span "205" at bounding box center [215, 231] width 11 height 10
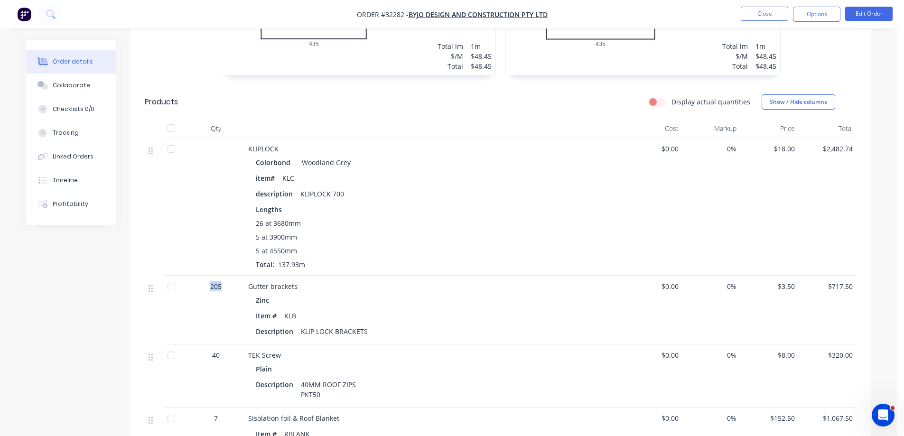
scroll to position [1470, 0]
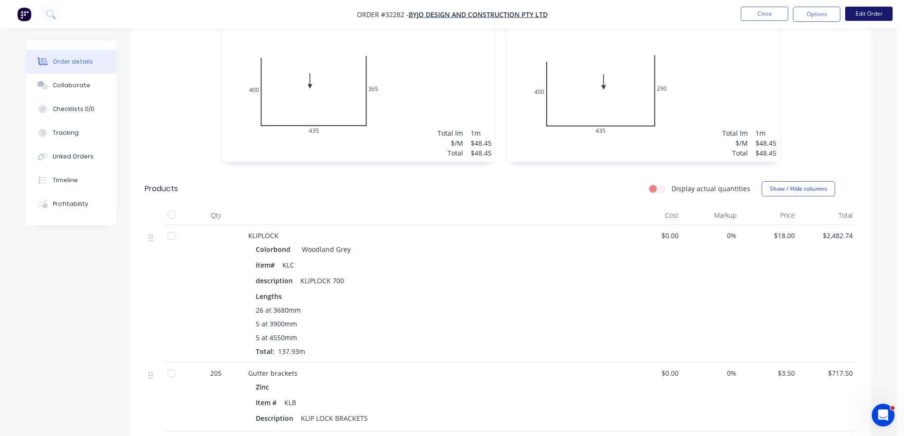
drag, startPoint x: 878, startPoint y: 6, endPoint x: 876, endPoint y: 16, distance: 9.8
click at [877, 13] on nav "Order #32282 - ByJo Design and Construction PTY LTD Close Options Edit Order" at bounding box center [452, 14] width 904 height 28
click at [876, 16] on button "Edit Order" at bounding box center [868, 14] width 47 height 14
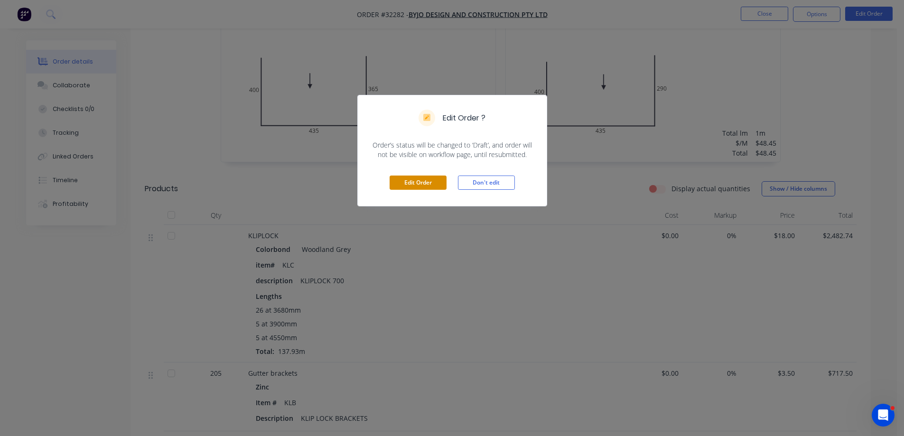
click at [425, 180] on button "Edit Order" at bounding box center [417, 183] width 57 height 14
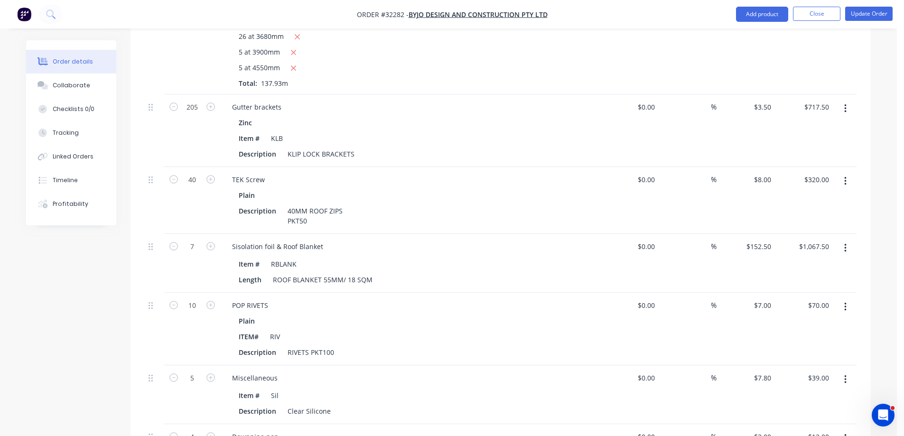
scroll to position [1755, 0]
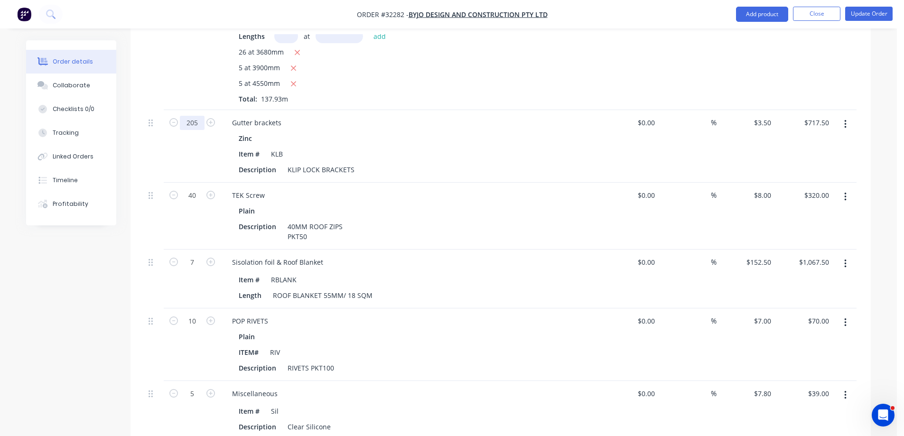
click at [197, 116] on input "205" at bounding box center [192, 123] width 25 height 14
type input "180"
type input "$630.00"
click at [775, 17] on button "Add product" at bounding box center [762, 14] width 52 height 15
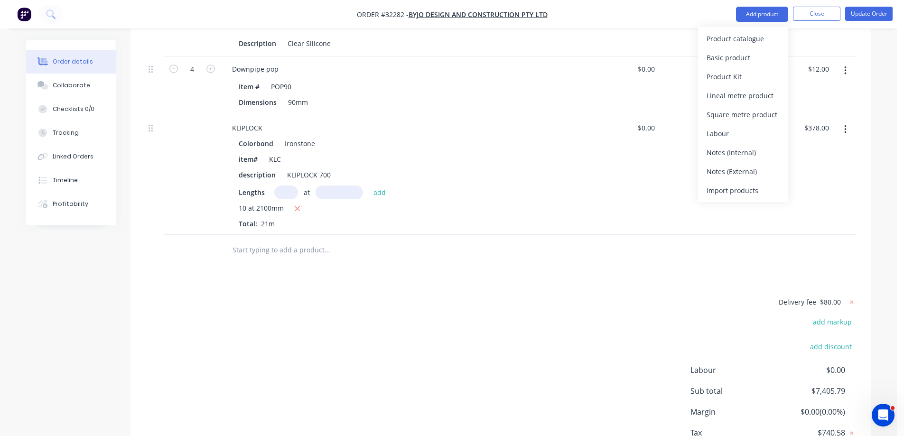
scroll to position [2192, 0]
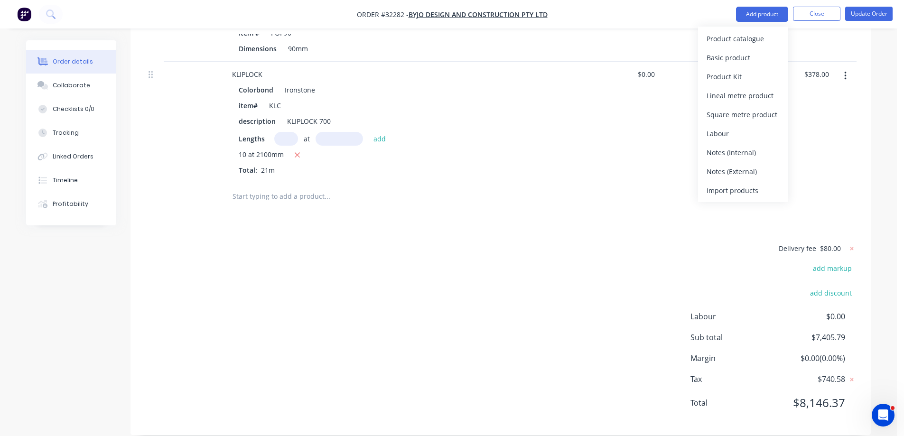
click at [288, 187] on input "text" at bounding box center [327, 196] width 190 height 19
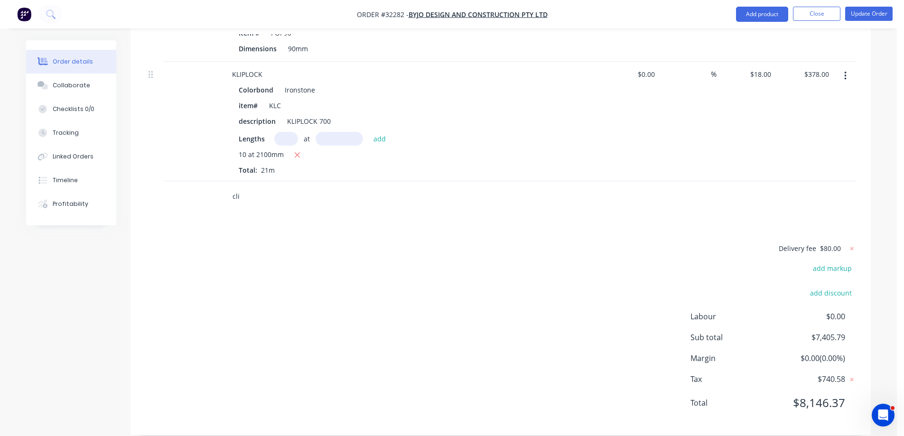
type input "clip"
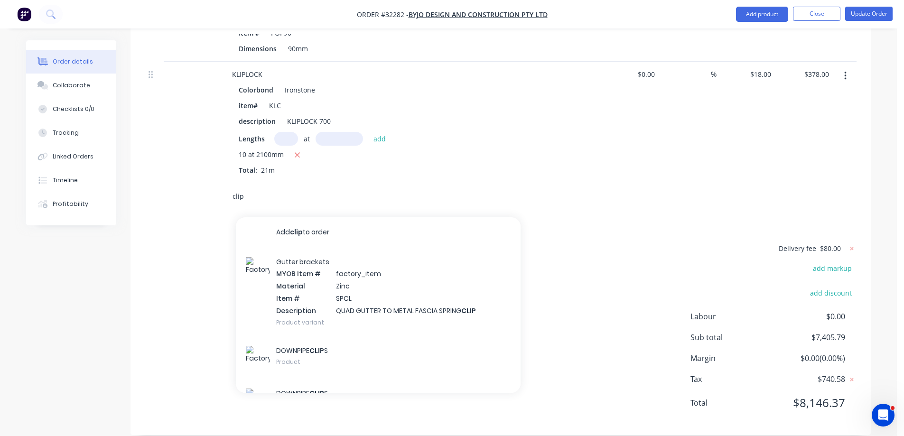
drag, startPoint x: 250, startPoint y: 185, endPoint x: 216, endPoint y: 180, distance: 34.5
click at [216, 181] on div "clip Add clip to order Gutter brackets MYOB Item # factory_item Material Zinc I…" at bounding box center [500, 196] width 711 height 31
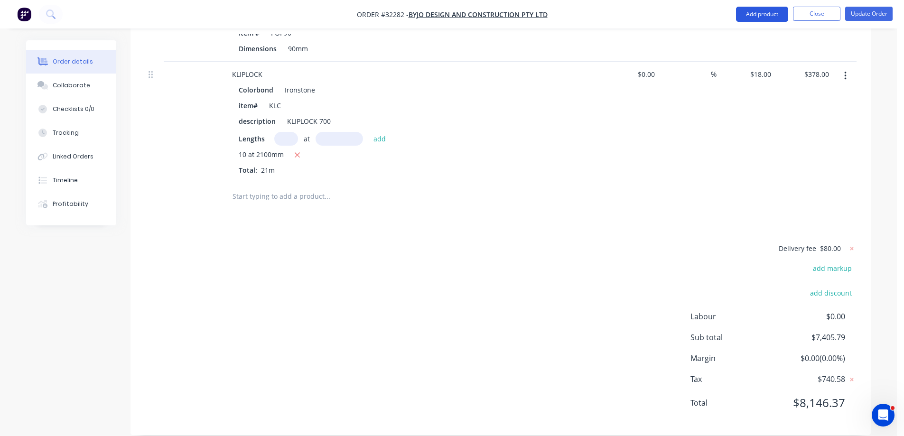
click at [758, 17] on button "Add product" at bounding box center [762, 14] width 52 height 15
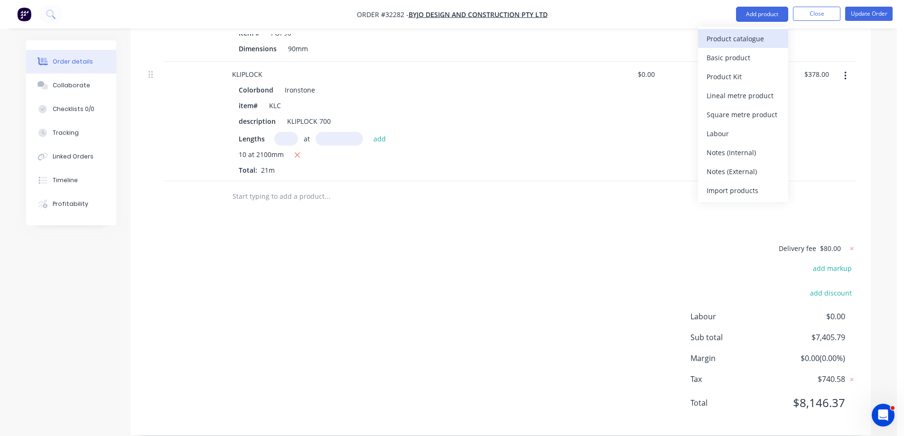
click at [757, 39] on div "Product catalogue" at bounding box center [742, 39] width 73 height 14
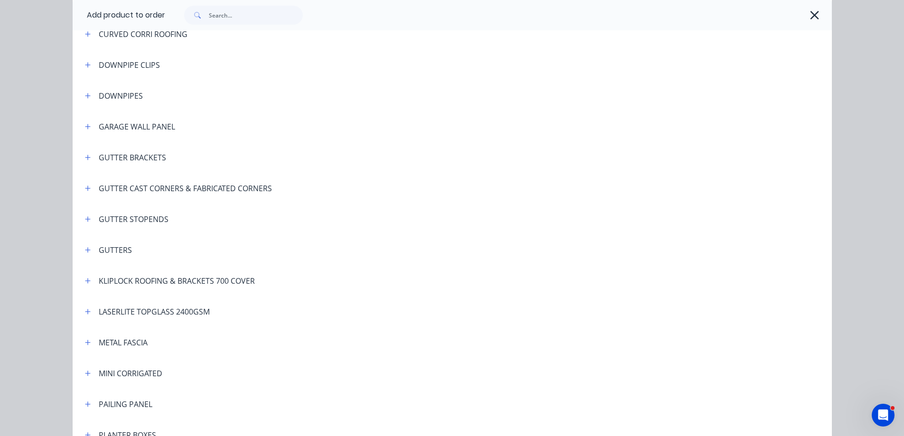
scroll to position [332, 0]
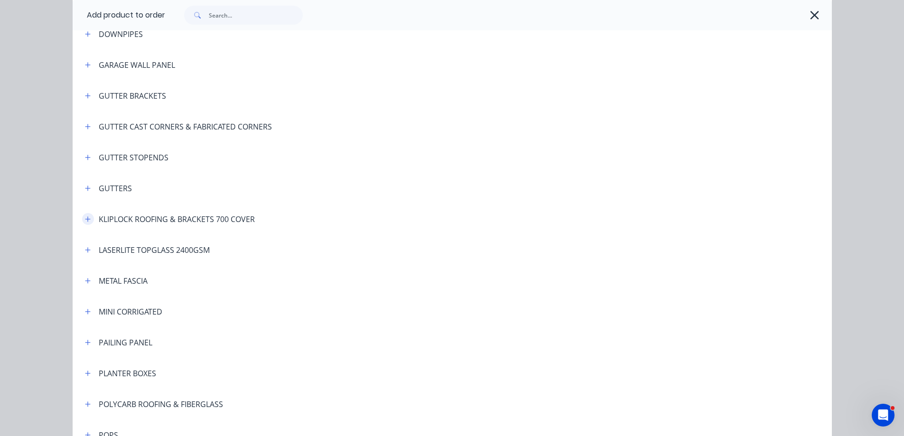
click at [88, 222] on button "button" at bounding box center [88, 219] width 12 height 12
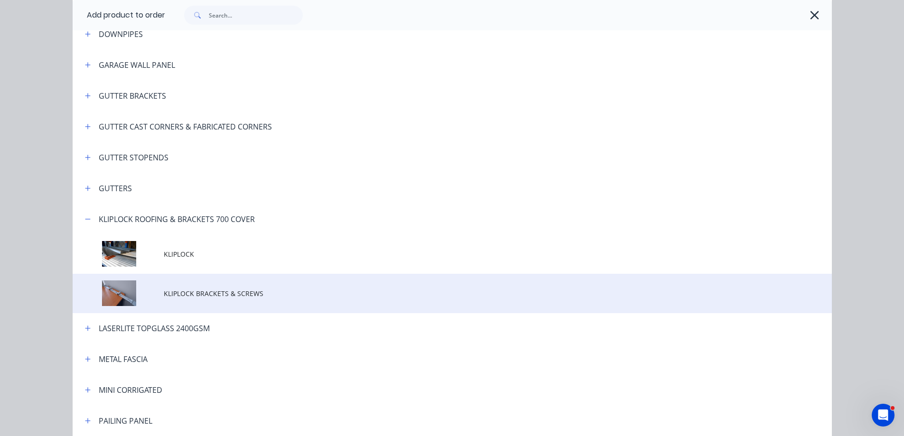
click at [189, 300] on td "KLIPLOCK BRACKETS & SCREWS" at bounding box center [498, 293] width 668 height 39
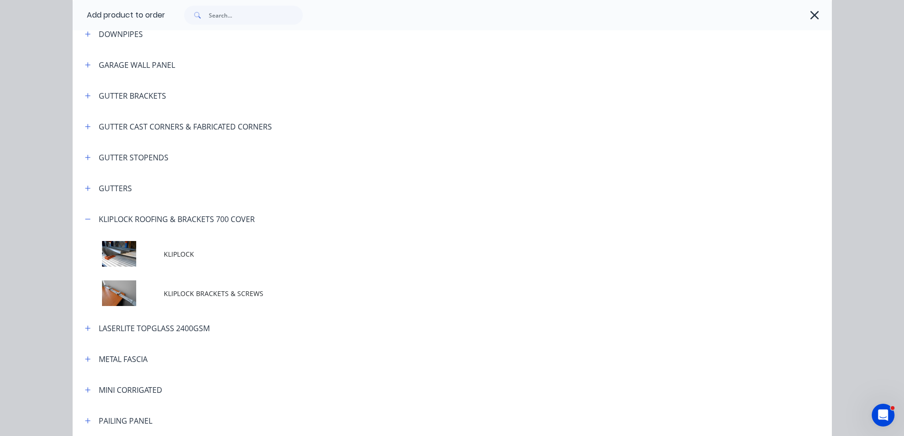
scroll to position [0, 0]
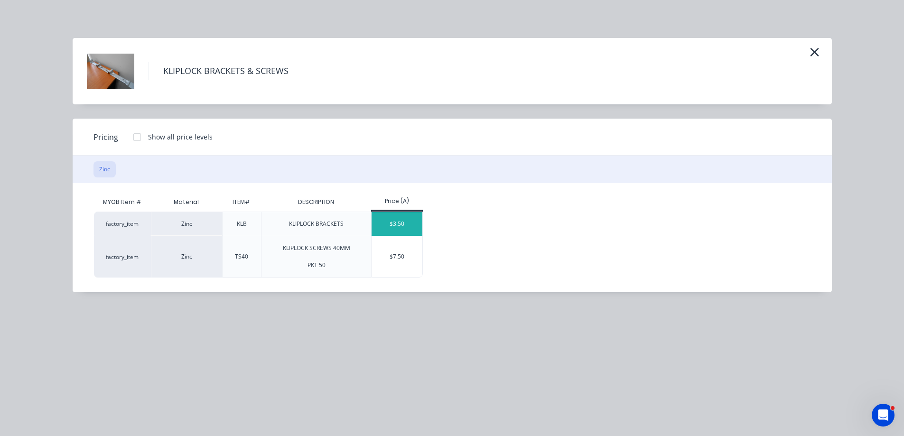
click at [404, 222] on div "$3.50" at bounding box center [396, 224] width 51 height 24
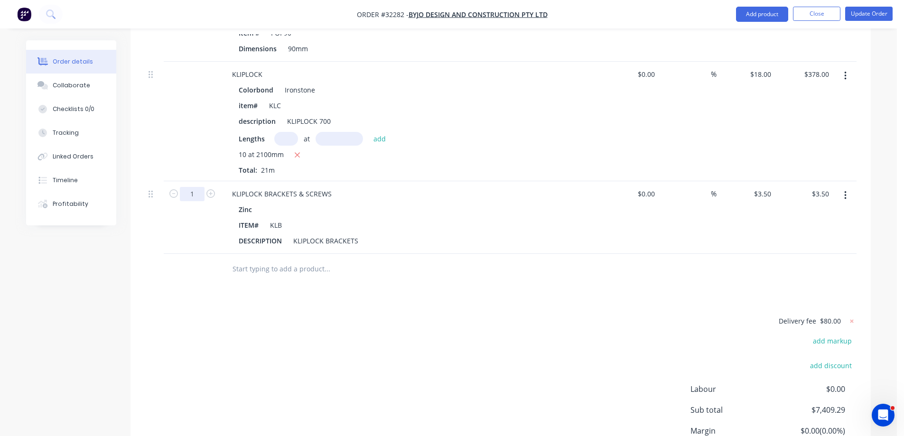
type input "25"
type input "$87.50"
click at [208, 323] on div "Delivery fee $80.00 add markup add discount Labour $0.00 Sub total $7,493.29 Ma…" at bounding box center [500, 404] width 711 height 178
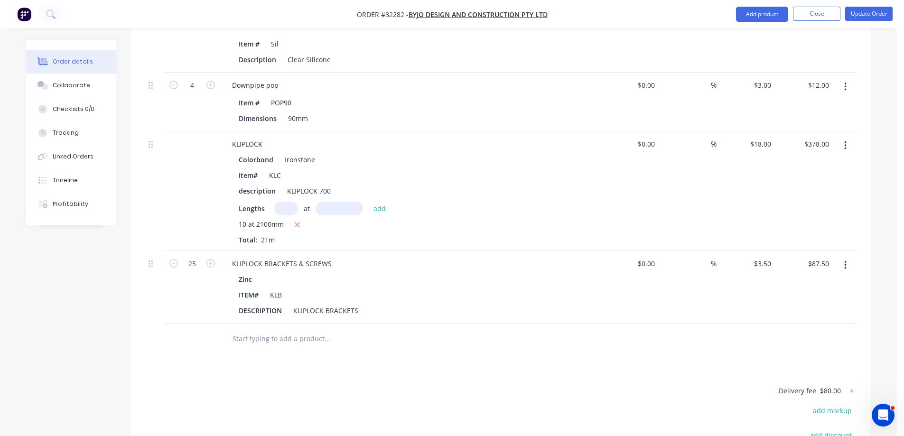
scroll to position [2097, 0]
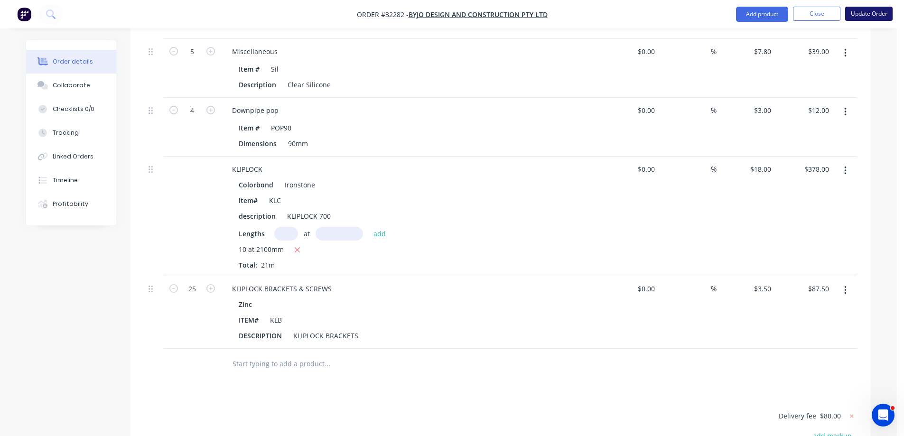
click at [864, 13] on button "Update Order" at bounding box center [868, 14] width 47 height 14
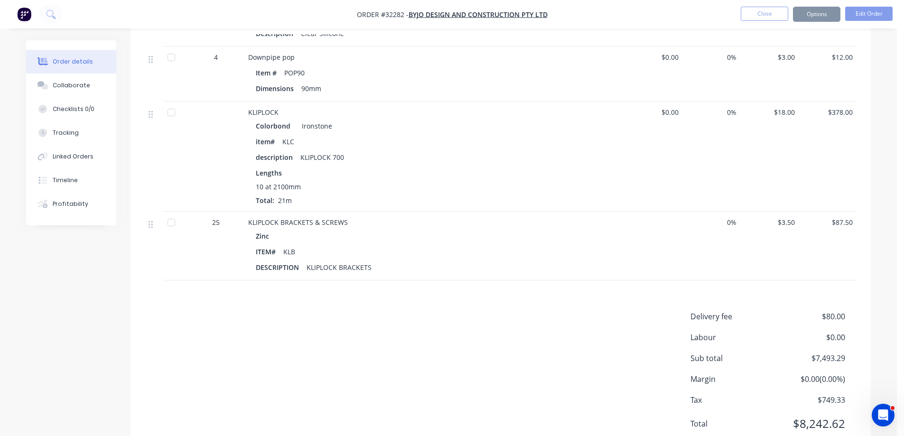
scroll to position [0, 0]
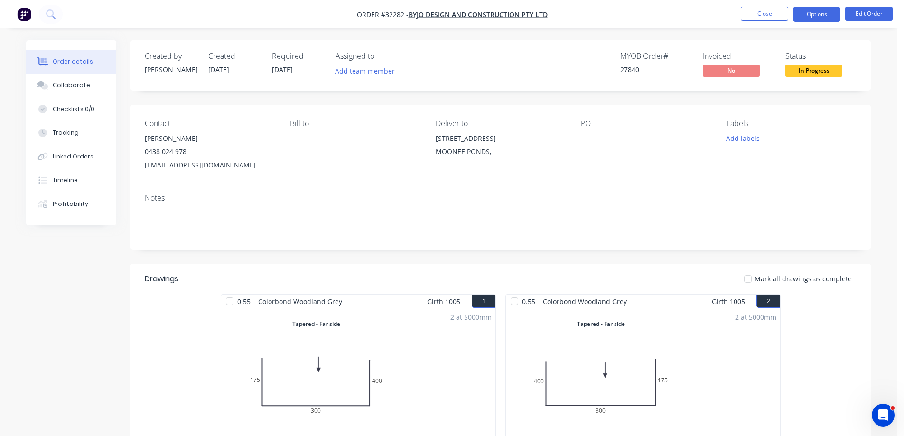
click at [818, 12] on button "Options" at bounding box center [816, 14] width 47 height 15
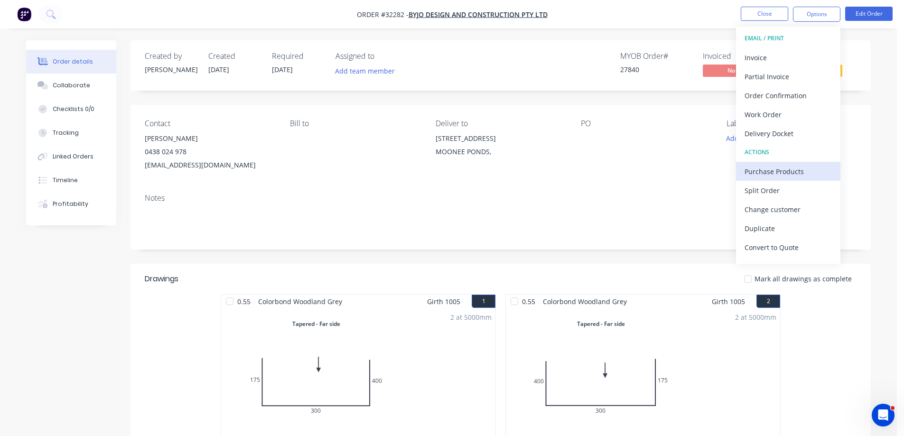
click at [785, 170] on div "Purchase Products" at bounding box center [787, 172] width 87 height 14
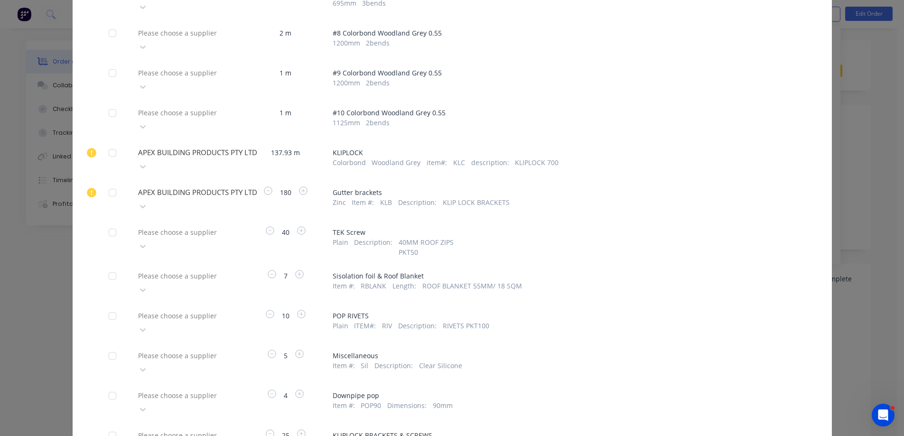
scroll to position [407, 0]
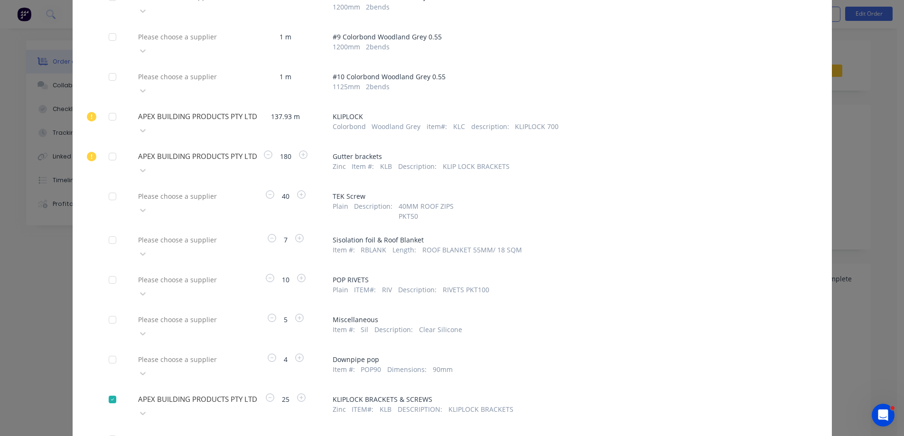
scroll to position [444, 0]
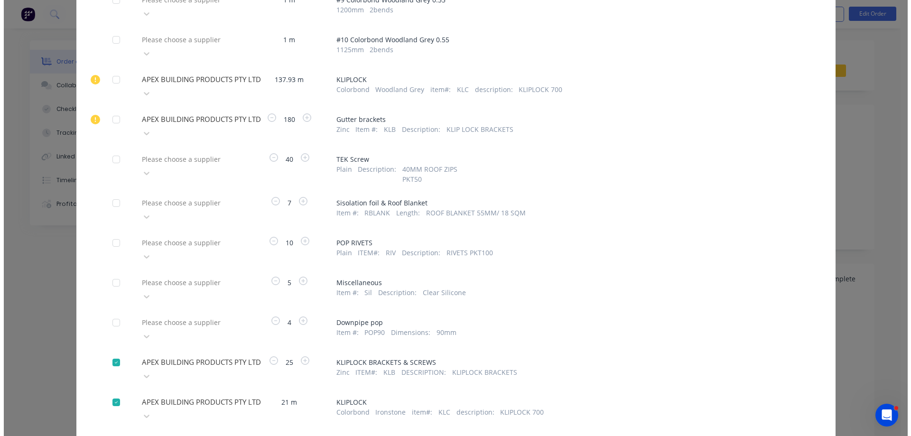
scroll to position [407, 0]
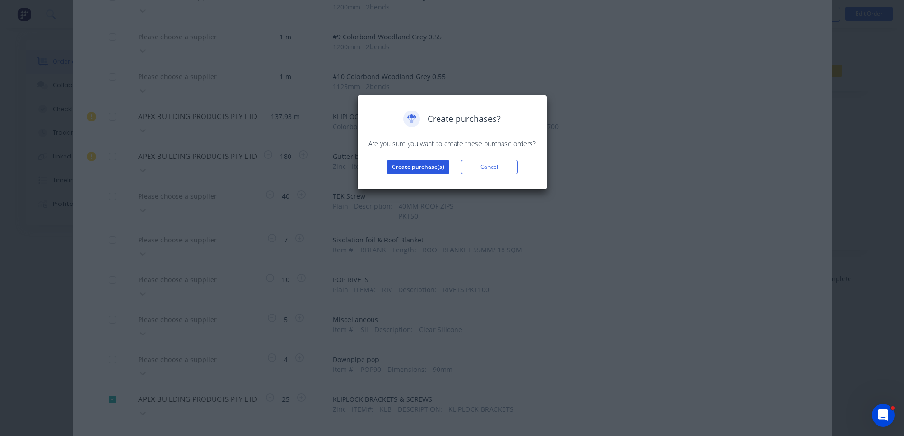
click at [416, 169] on button "Create purchase(s)" at bounding box center [418, 167] width 63 height 14
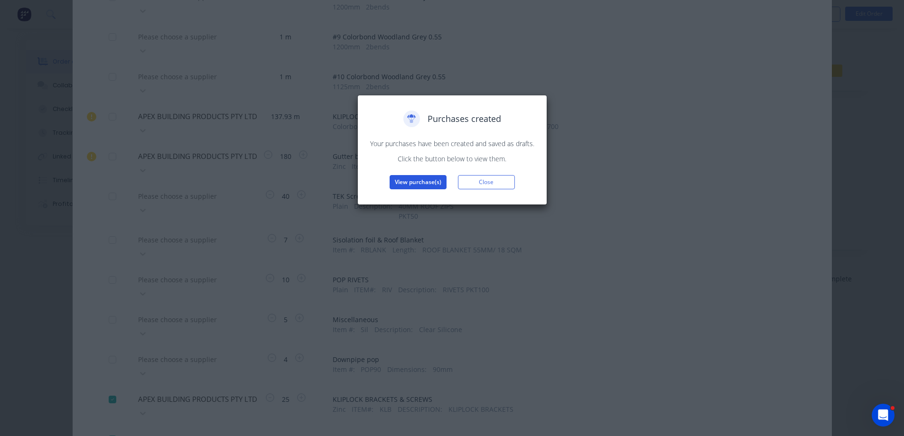
click at [443, 182] on button "View purchase(s)" at bounding box center [417, 182] width 57 height 14
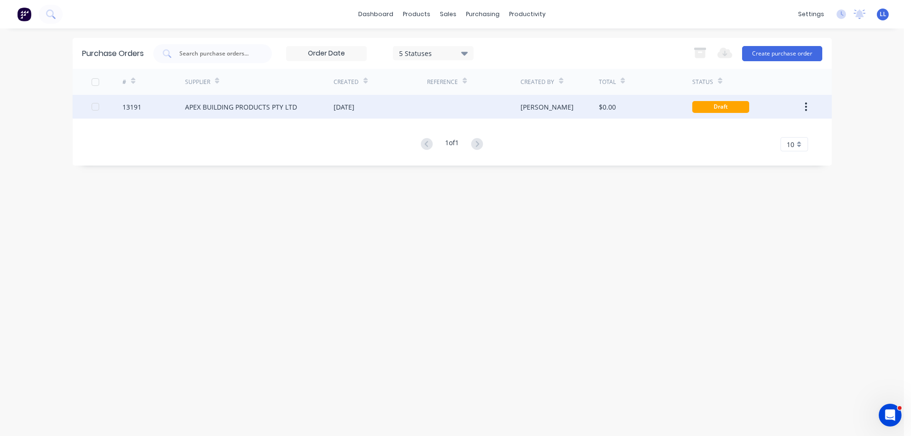
click at [602, 108] on div "$0.00" at bounding box center [607, 107] width 17 height 10
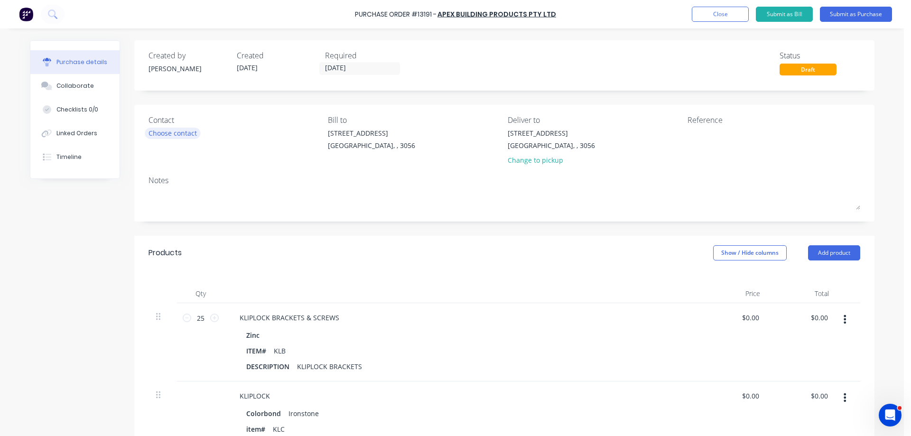
click at [187, 133] on div "Choose contact" at bounding box center [172, 133] width 48 height 10
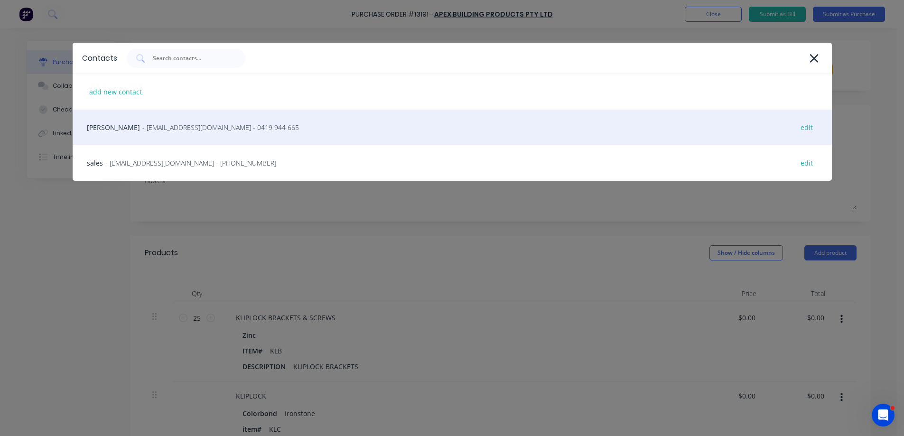
click at [165, 129] on span "- [EMAIL_ADDRESS][DOMAIN_NAME] - 0419 944 665" at bounding box center [220, 127] width 157 height 10
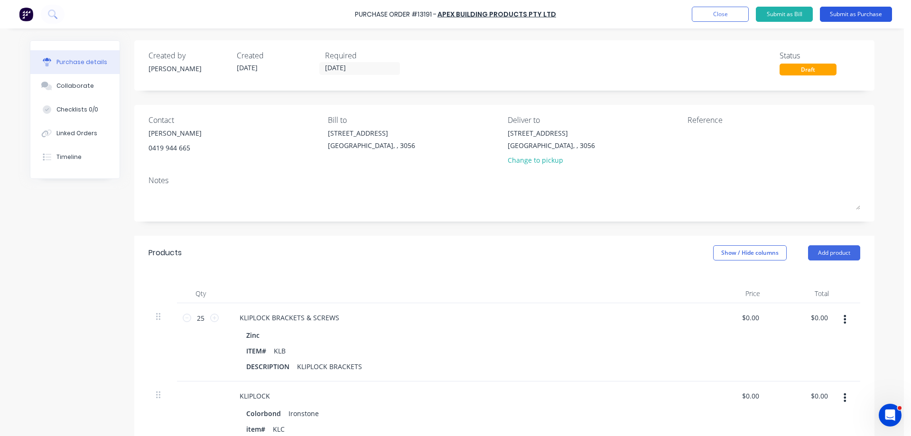
click at [856, 15] on button "Submit as Purchase" at bounding box center [856, 14] width 72 height 15
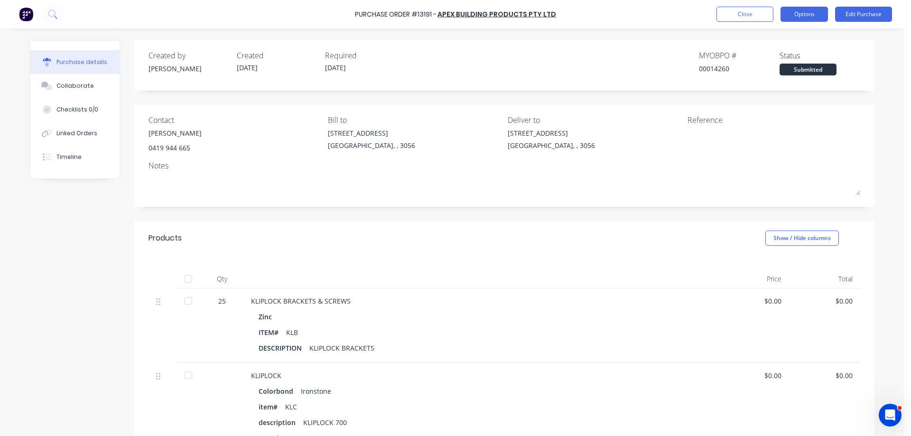
click at [813, 17] on button "Options" at bounding box center [803, 14] width 47 height 15
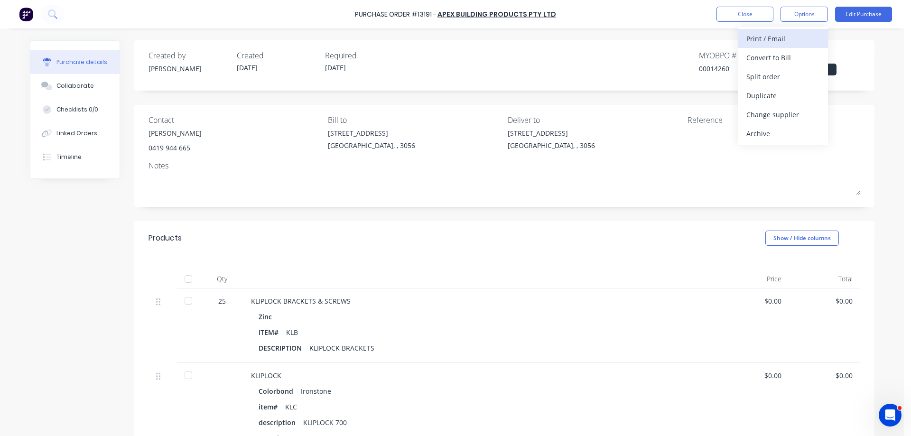
click at [776, 40] on div "Print / Email" at bounding box center [782, 39] width 73 height 14
click at [769, 78] on div "Without pricing" at bounding box center [782, 77] width 73 height 14
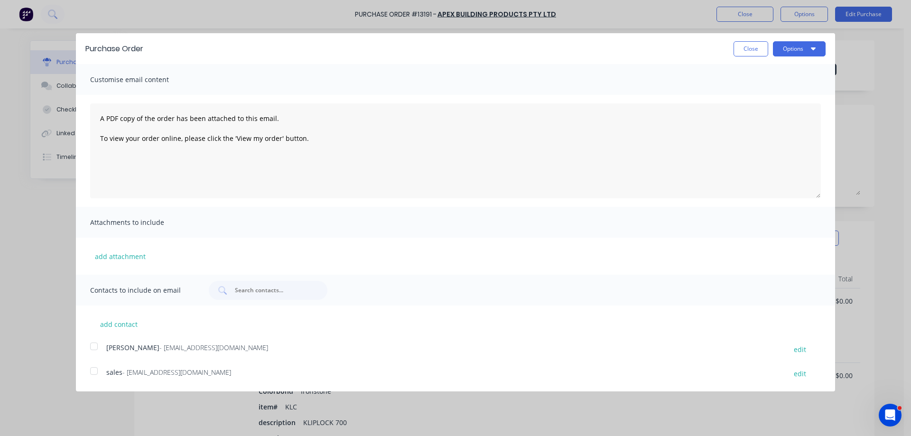
drag, startPoint x: 98, startPoint y: 346, endPoint x: 97, endPoint y: 355, distance: 9.1
click at [98, 349] on div at bounding box center [93, 346] width 19 height 19
click at [92, 374] on div at bounding box center [93, 370] width 19 height 19
drag, startPoint x: 791, startPoint y: 46, endPoint x: 786, endPoint y: 54, distance: 9.5
click at [791, 47] on button "Options" at bounding box center [799, 48] width 53 height 15
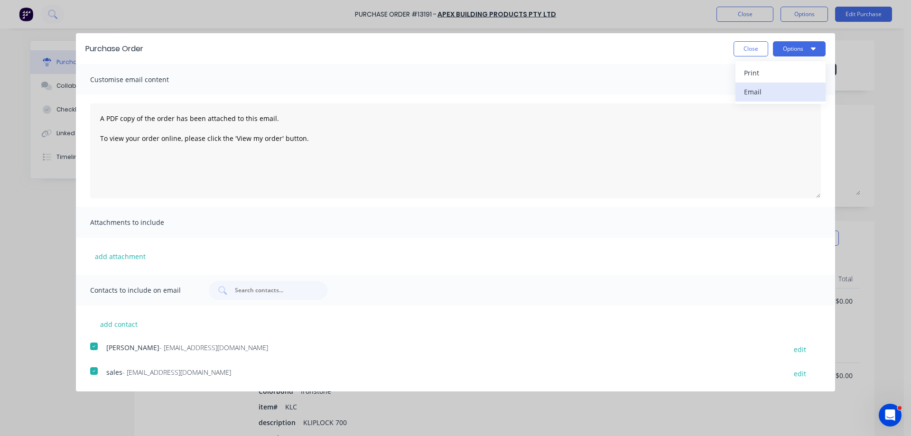
click at [781, 96] on div "Email" at bounding box center [780, 92] width 73 height 14
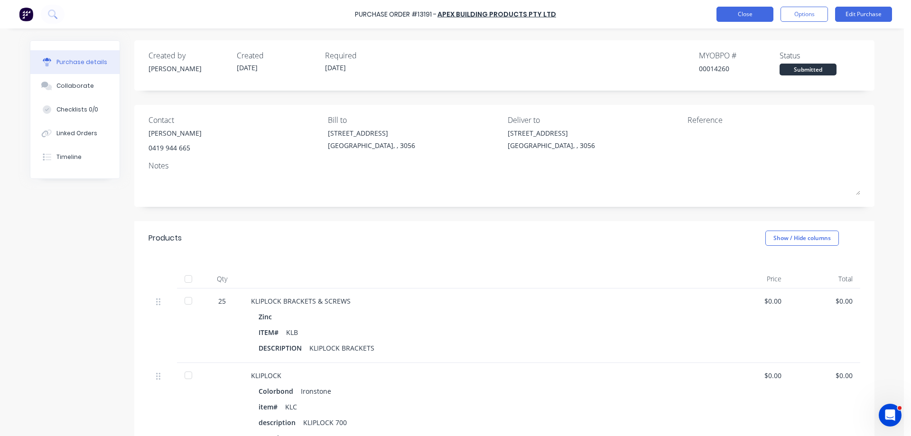
click at [762, 14] on button "Close" at bounding box center [744, 14] width 57 height 15
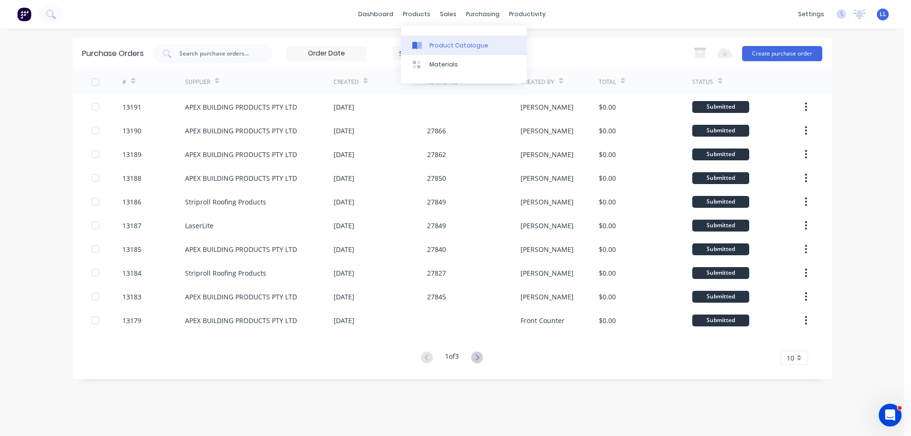
click at [448, 46] on div "Product Catalogue" at bounding box center [458, 45] width 59 height 9
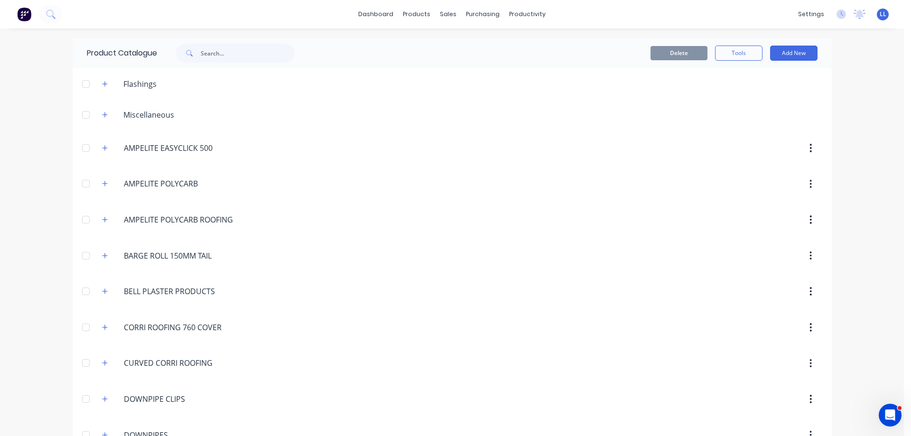
click at [14, 11] on div at bounding box center [31, 14] width 63 height 19
click at [24, 14] on img at bounding box center [24, 14] width 14 height 14
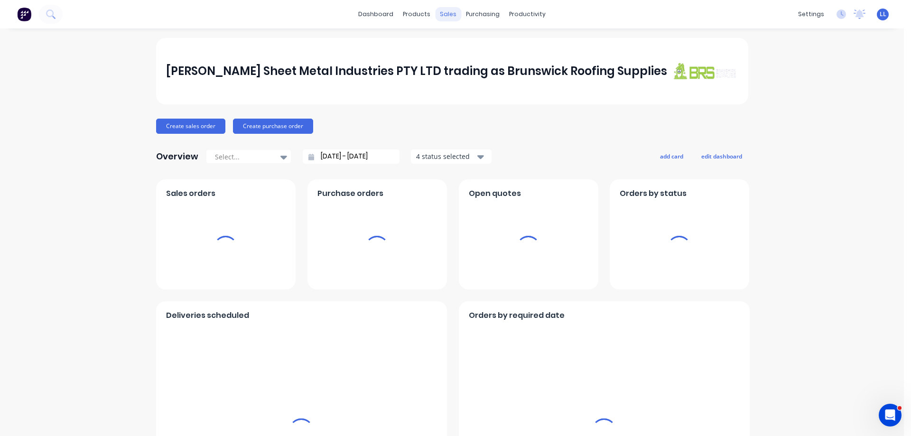
click at [450, 15] on div "sales" at bounding box center [448, 14] width 26 height 14
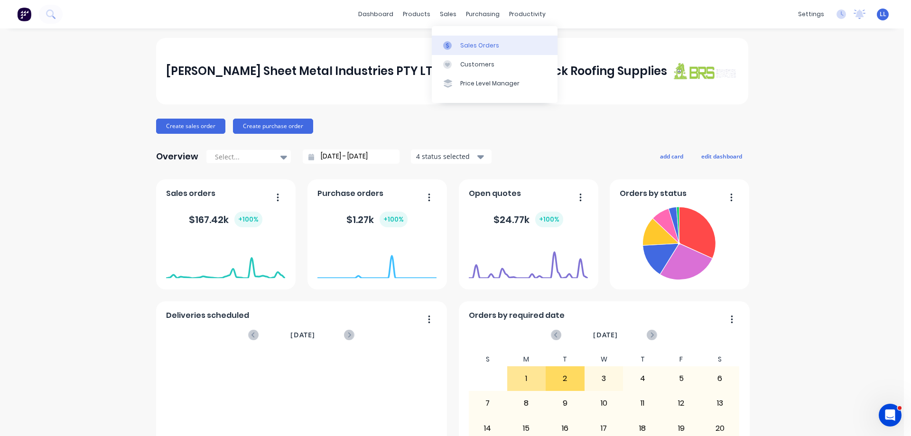
click at [488, 45] on div "Sales Orders" at bounding box center [479, 45] width 39 height 9
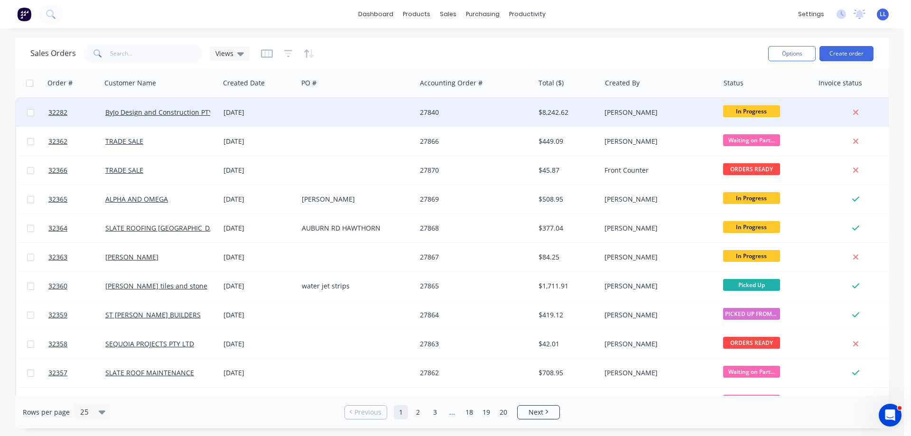
click at [536, 110] on div "$8,242.62" at bounding box center [568, 112] width 66 height 28
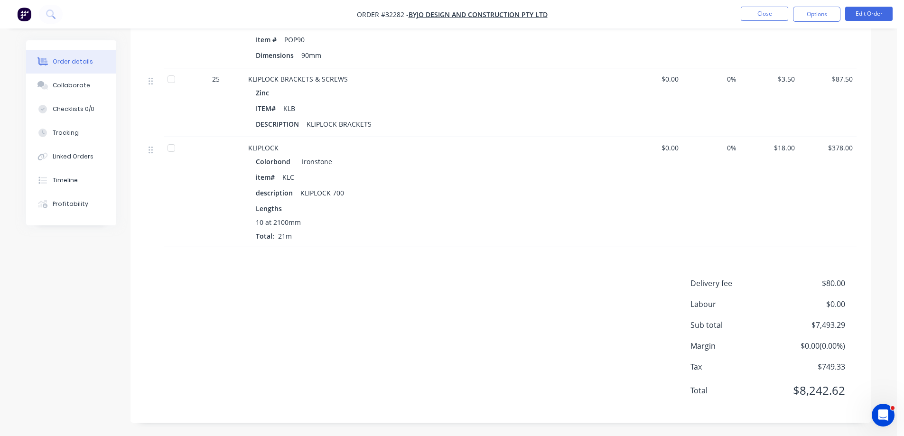
scroll to position [2131, 0]
